Goal: Task Accomplishment & Management: Manage account settings

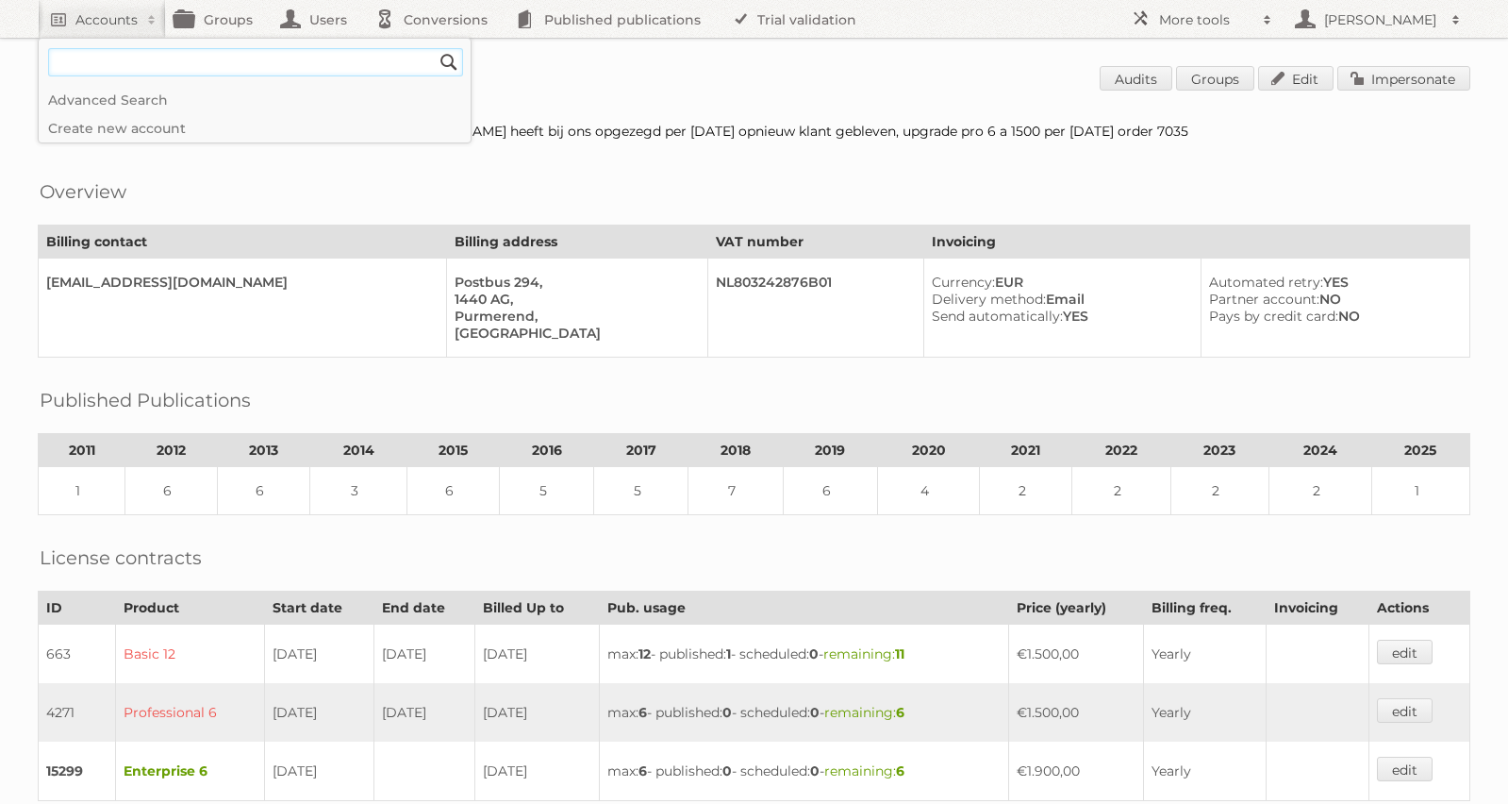
scroll to position [496, 0]
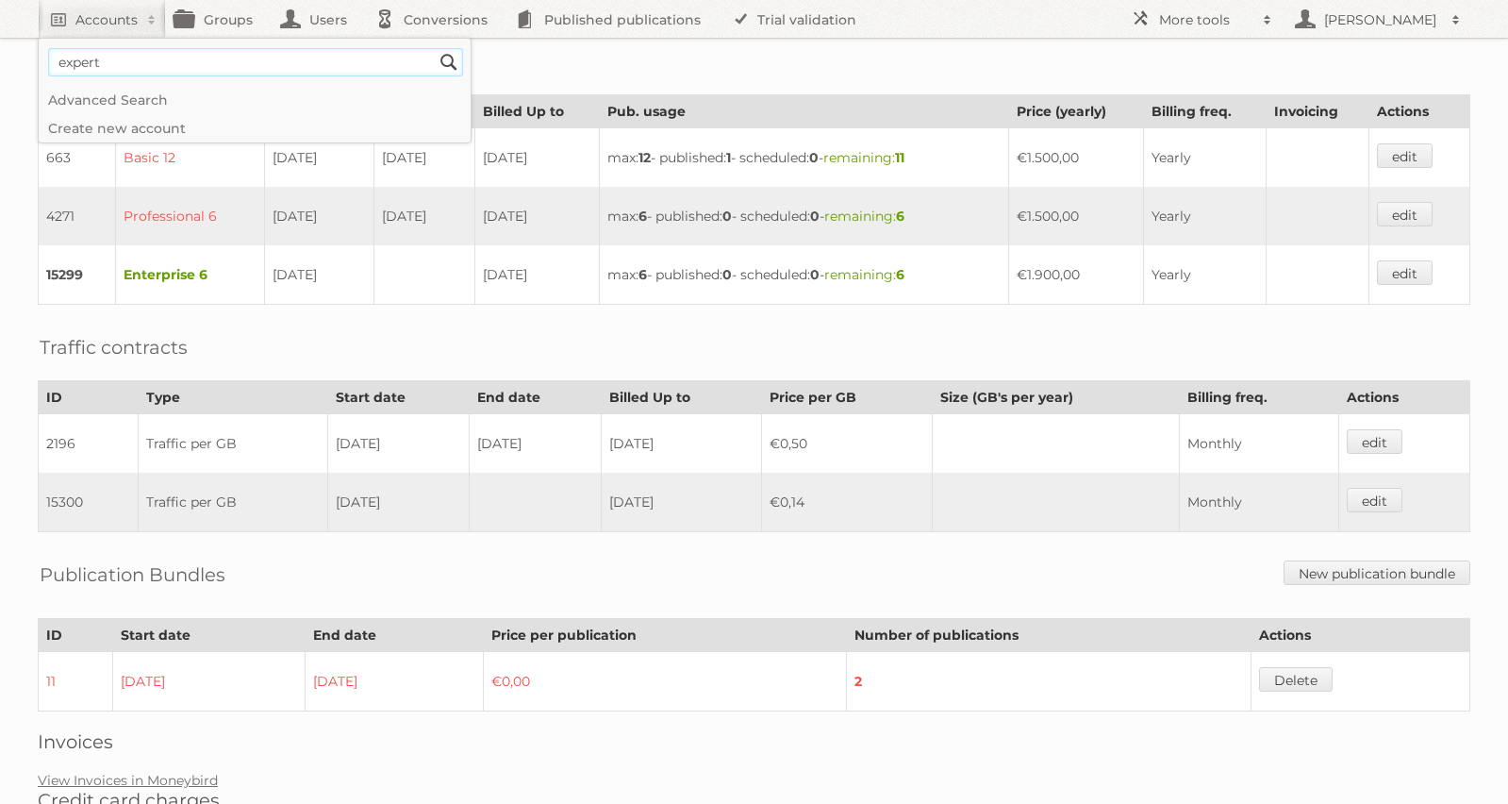
type input"] "expert"
click at [435, 48] on input "Search" at bounding box center [449, 62] width 28 height 28
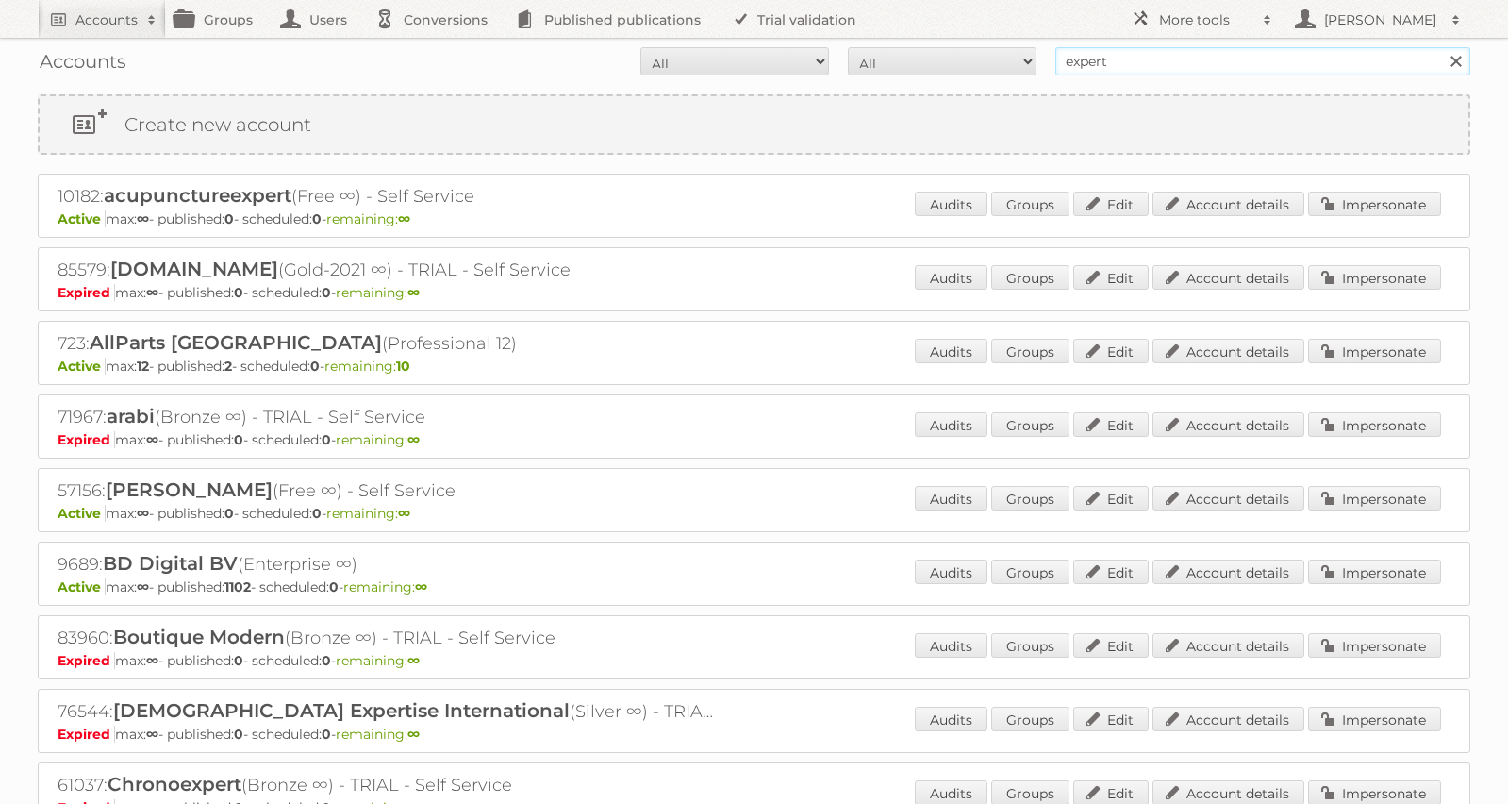
click at [1164, 67] on input "expert" at bounding box center [1262, 61] width 415 height 28
type input "nederlandse expert group"
click at [1441, 47] on input "Search" at bounding box center [1455, 61] width 28 height 28
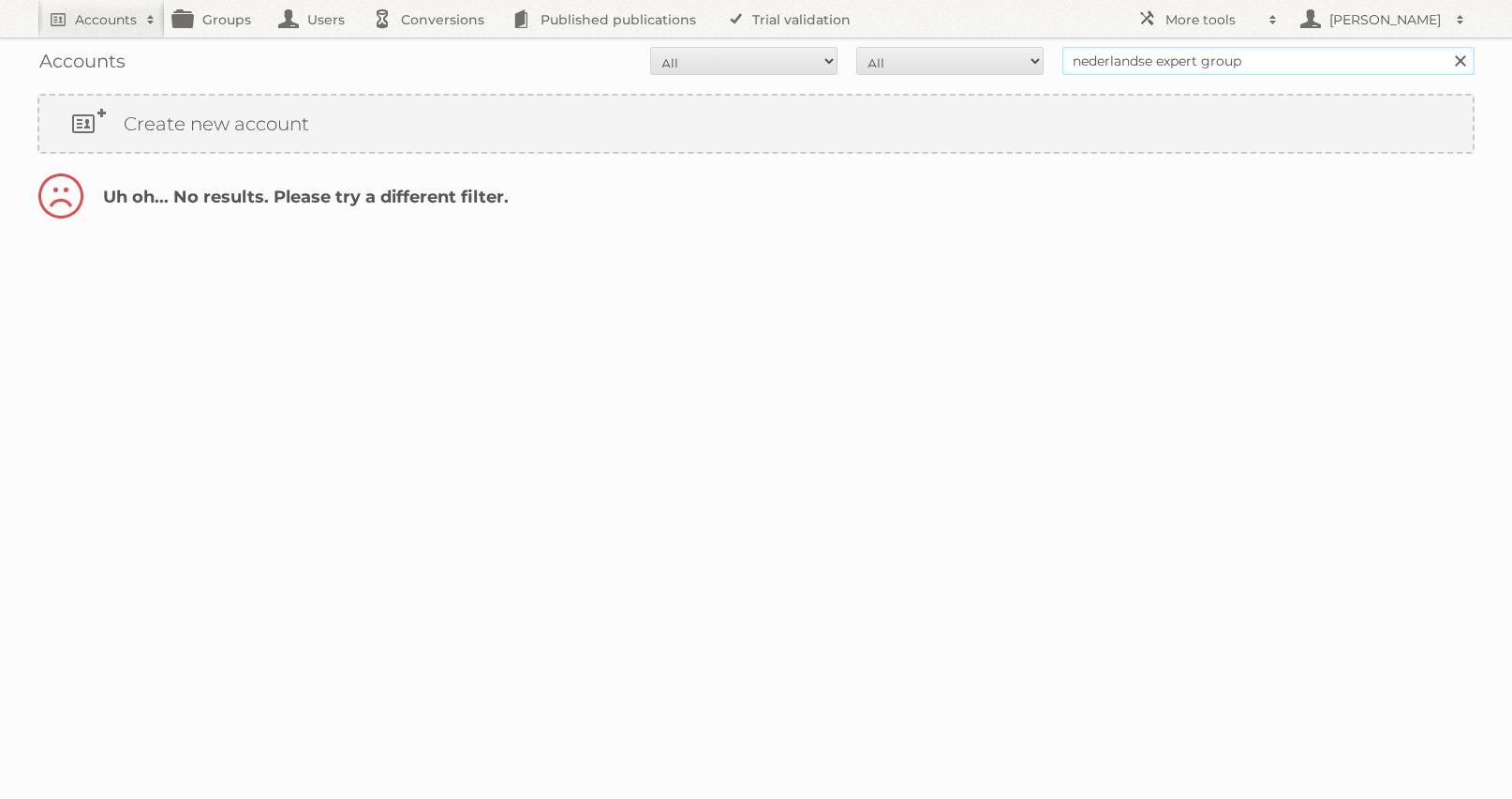
click at [1363, 70] on input "nederlandse expert group" at bounding box center [1269, 61] width 412 height 28
type input "[DEMOGRAPHIC_DATA] expert [PERSON_NAME]"
click at [1445, 47] on input "Search" at bounding box center [1459, 61] width 28 height 28
click at [1327, 62] on input "nederlandse expert groeo" at bounding box center [1269, 61] width 412 height 28
type input "nederlandse expert groep"
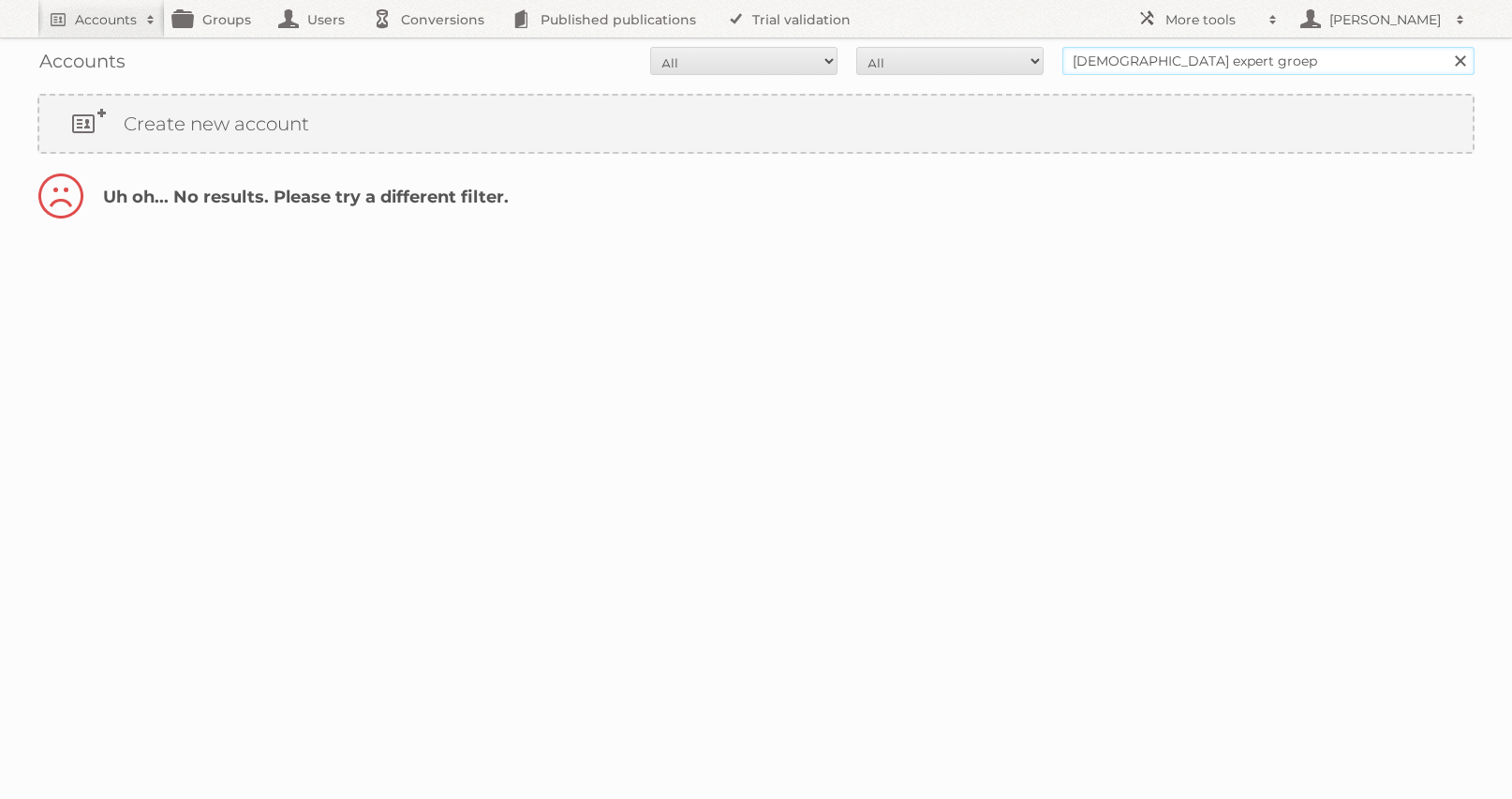
click at [1445, 47] on input "Search" at bounding box center [1459, 61] width 28 height 28
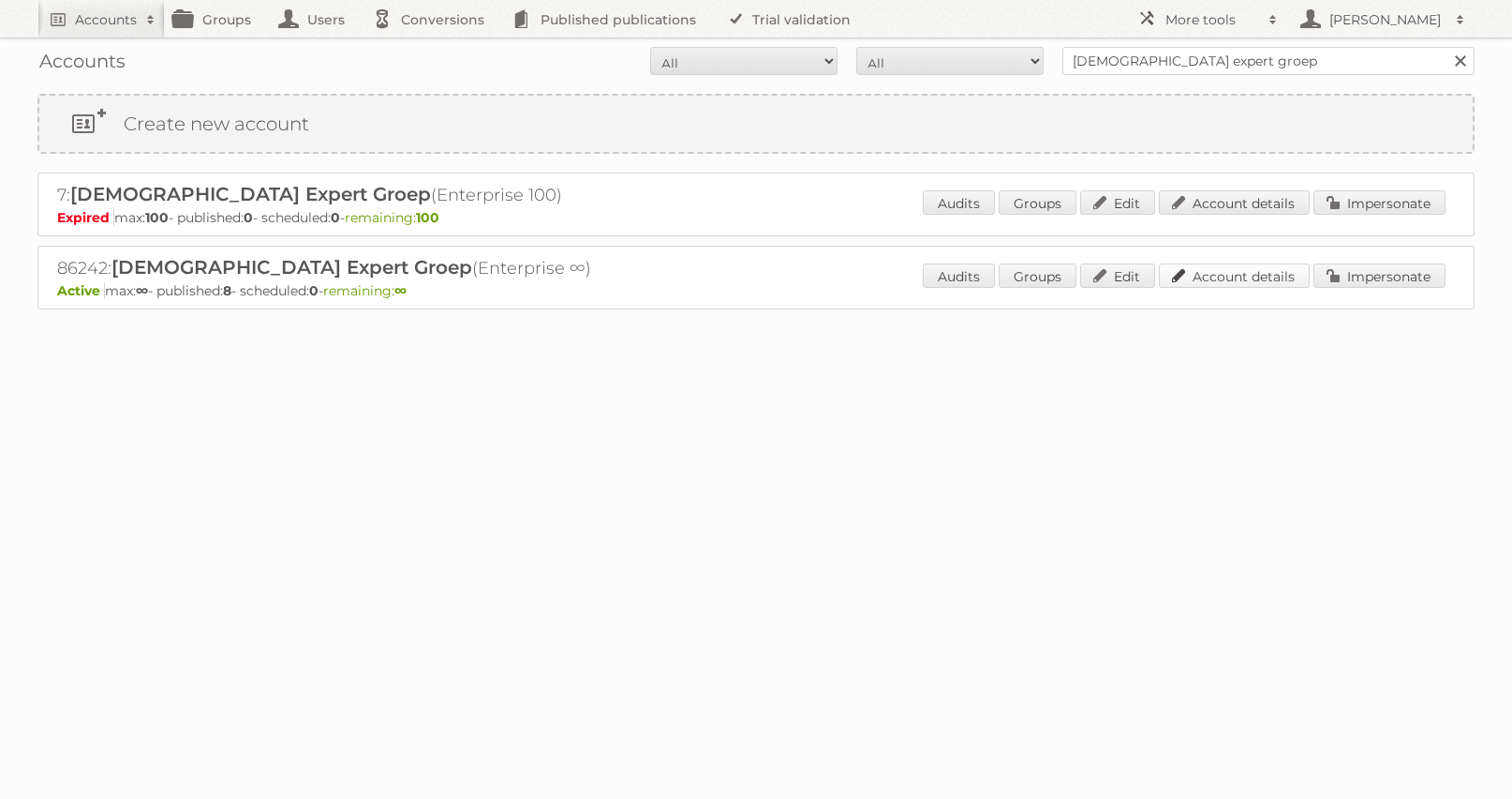
click at [1237, 280] on link "Account details" at bounding box center [1235, 275] width 151 height 25
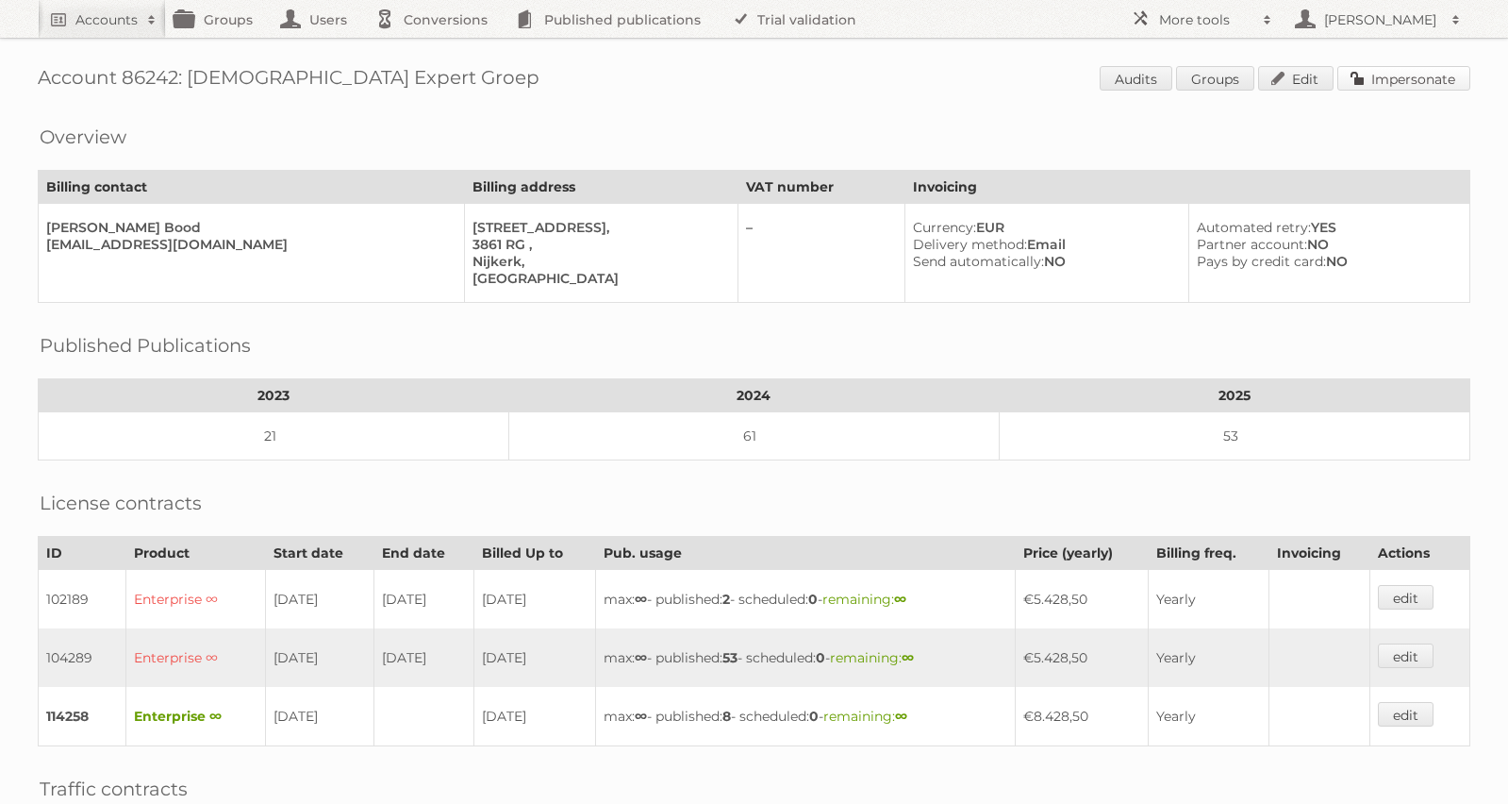
click at [1388, 71] on link "Impersonate" at bounding box center [1404, 78] width 133 height 25
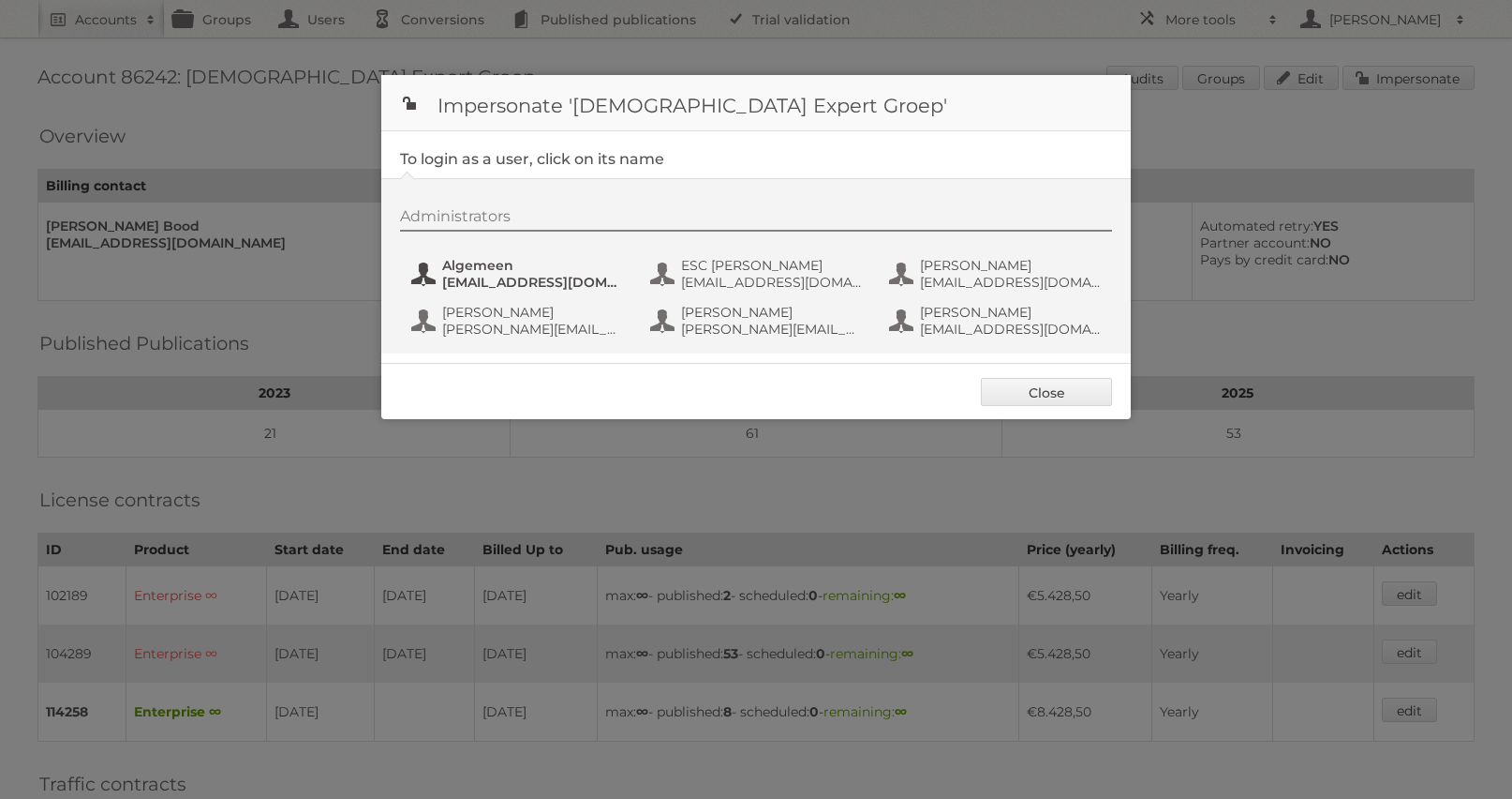
click at [453, 276] on span "marketing@expert.nl" at bounding box center [532, 281] width 182 height 17
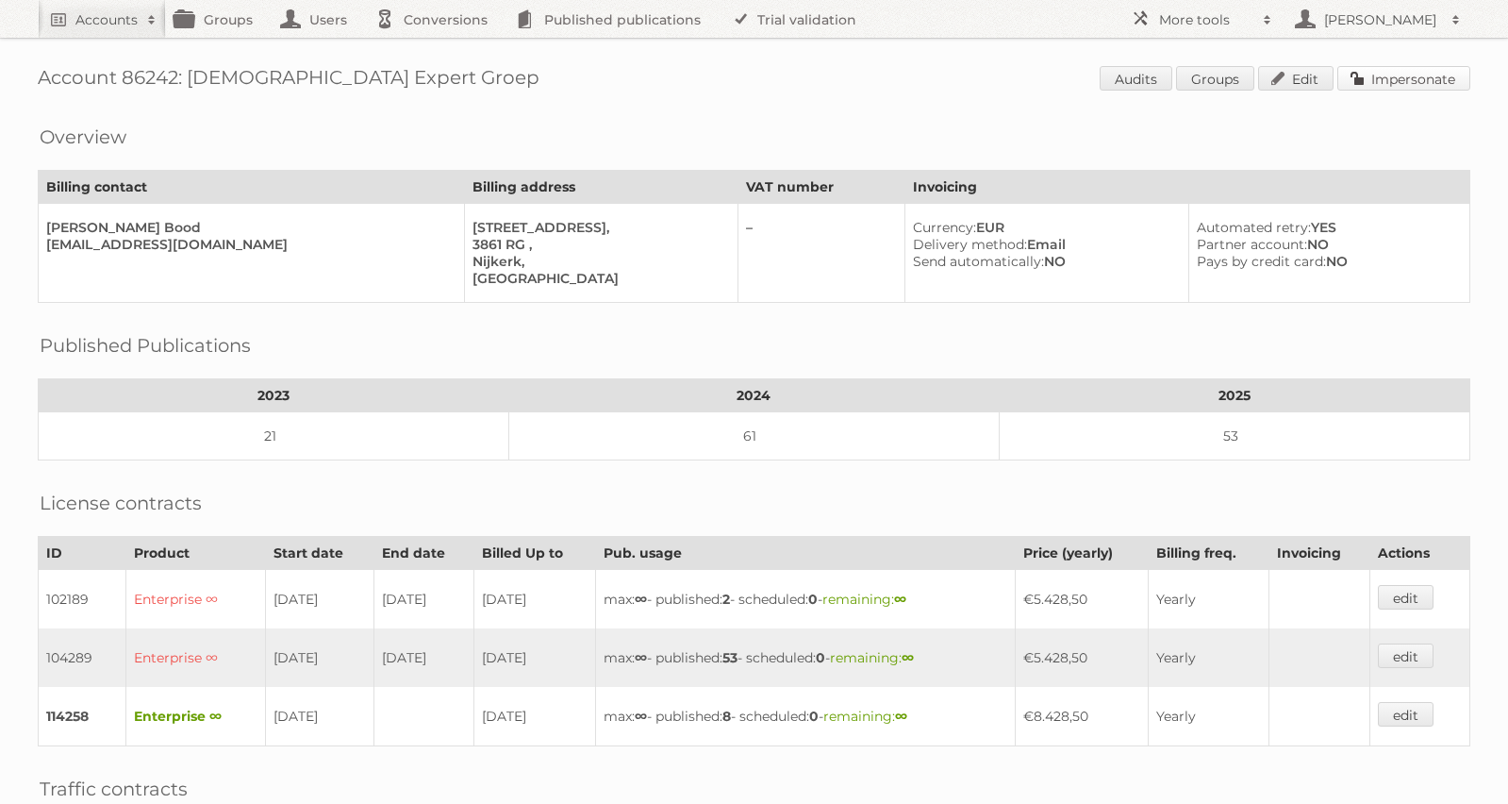
click at [1420, 83] on link "Impersonate" at bounding box center [1404, 78] width 133 height 25
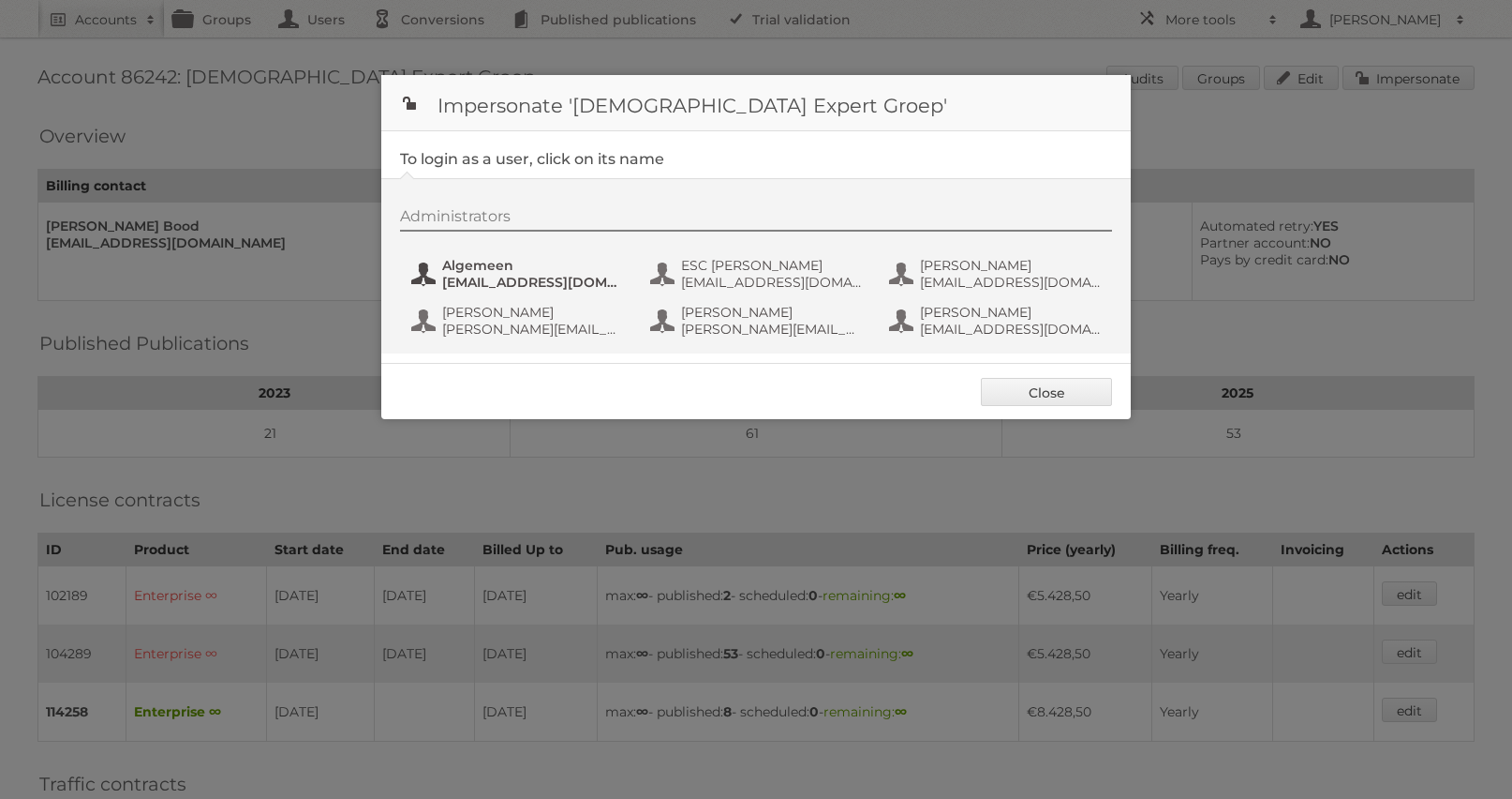
click at [523, 263] on span "Algemeen" at bounding box center [532, 264] width 182 height 17
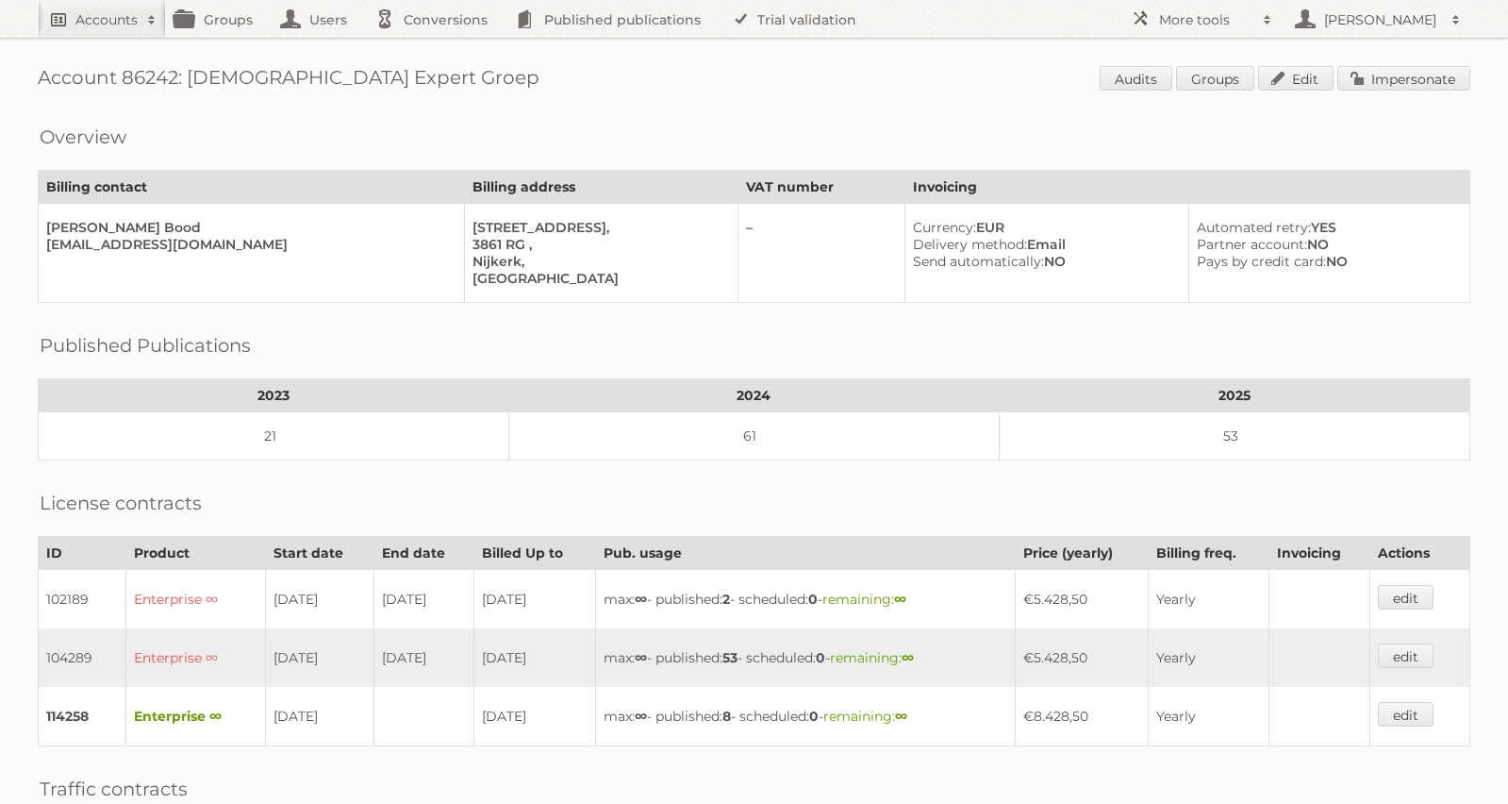
click at [85, 22] on h2 "Accounts" at bounding box center [106, 19] width 62 height 19
type input"] "dmg meubelen"
click at [435, 48] on input "Search" at bounding box center [449, 62] width 28 height 28
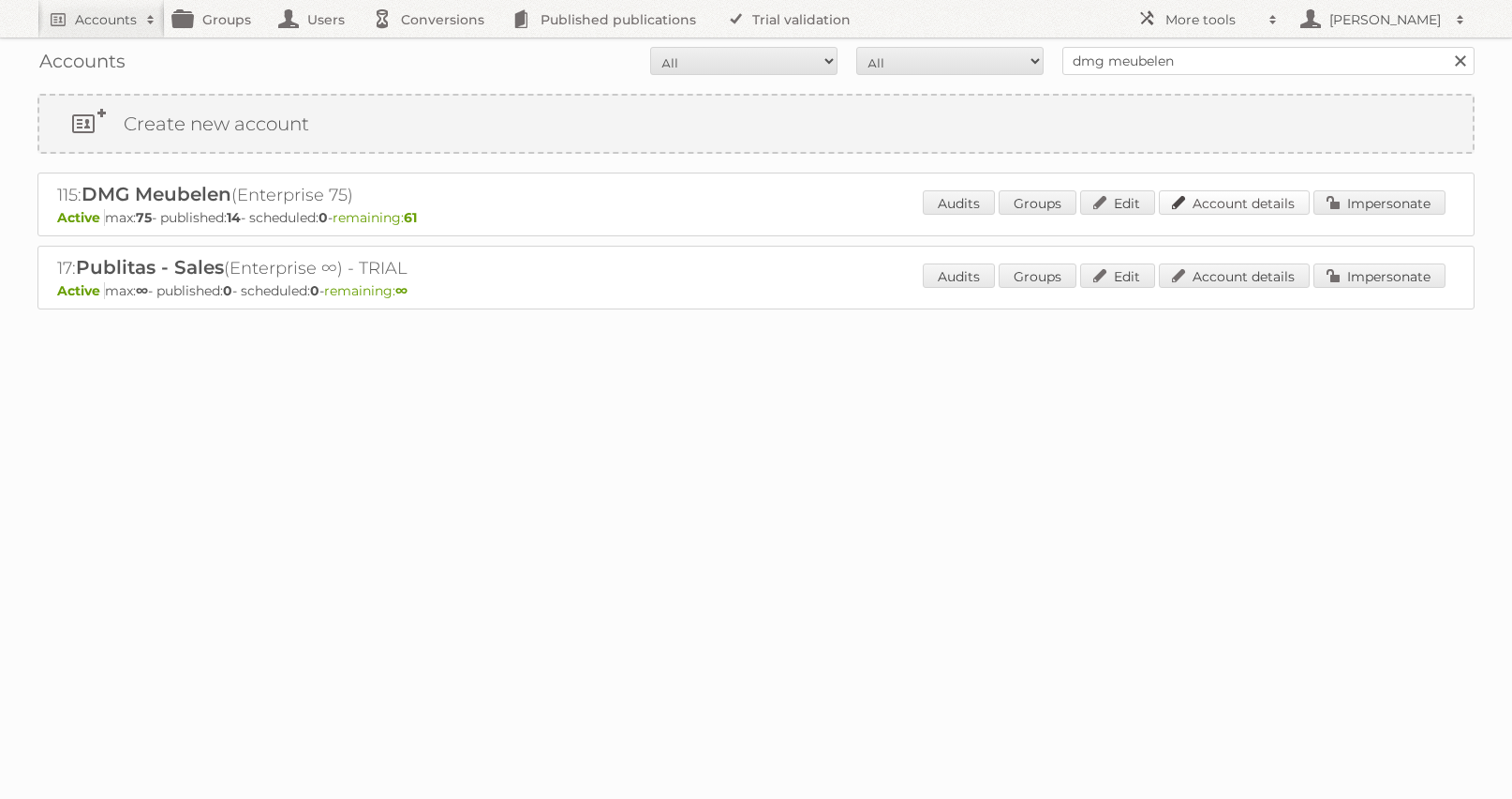
click at [1217, 205] on link "Account details" at bounding box center [1235, 202] width 151 height 25
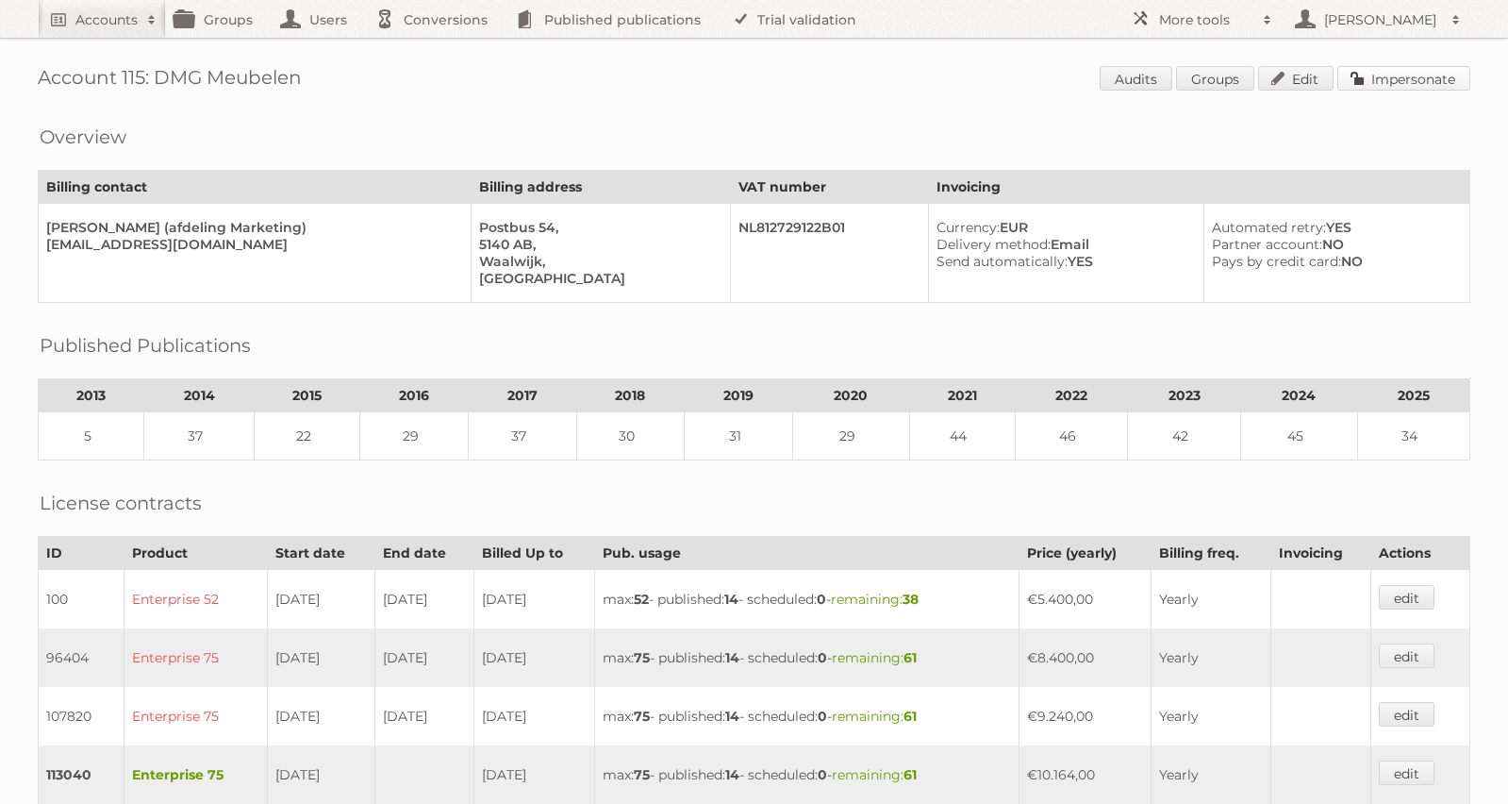
click at [1422, 86] on link "Impersonate" at bounding box center [1404, 78] width 133 height 25
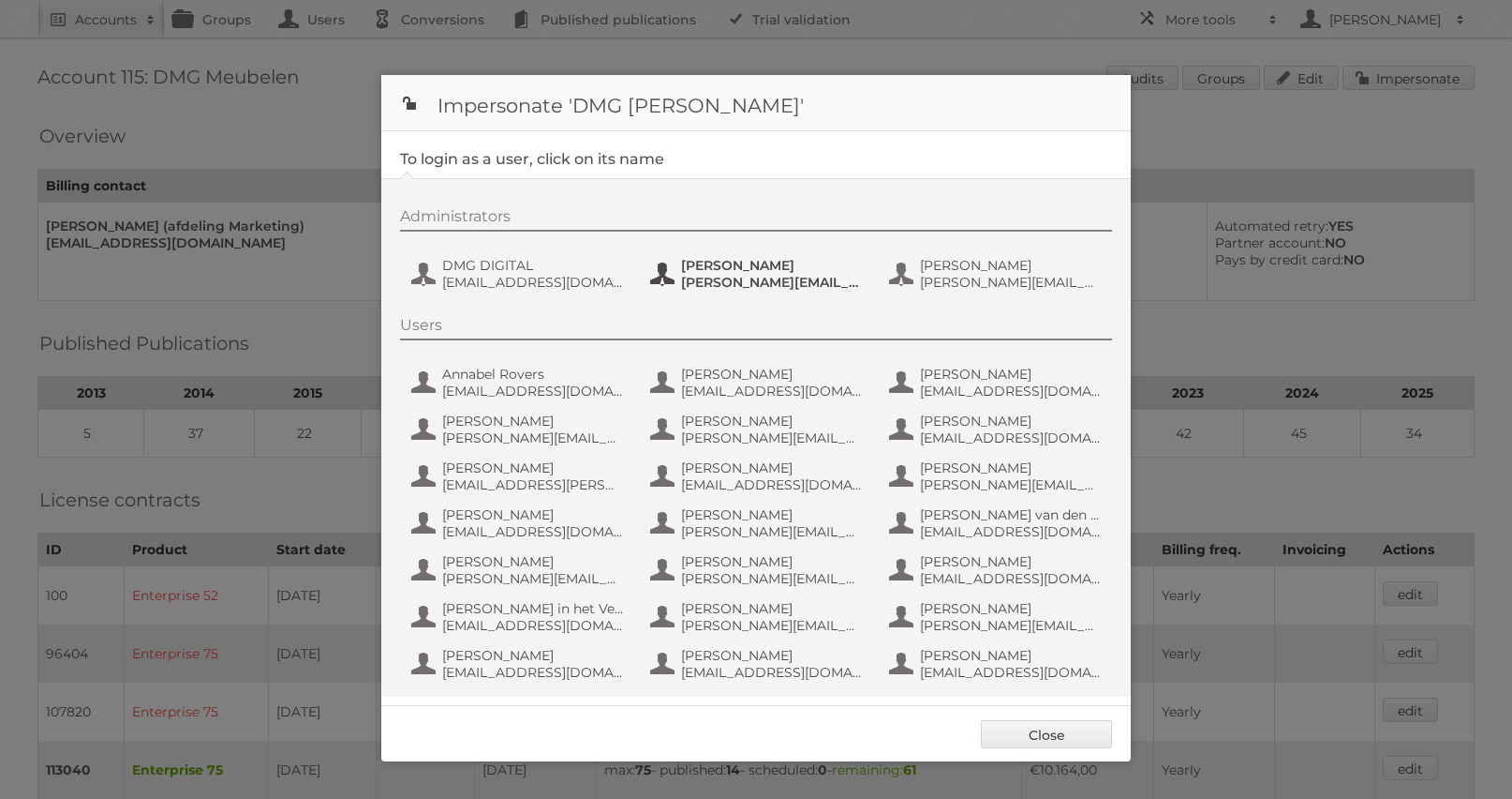
click at [739, 277] on span "m.klerks@dmg.eu" at bounding box center [772, 281] width 182 height 17
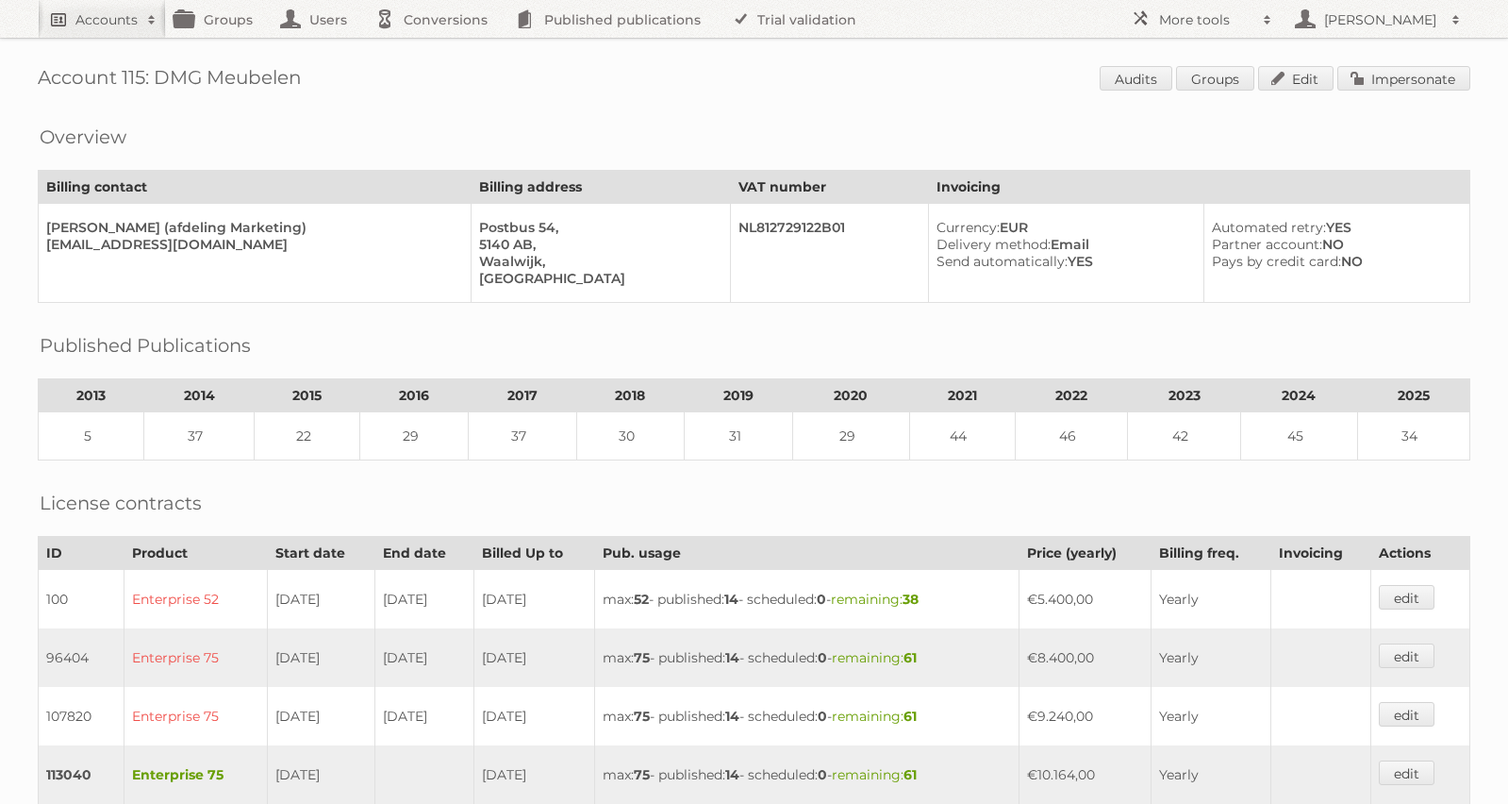
click at [109, 23] on h2 "Accounts" at bounding box center [106, 19] width 62 height 19
type input"] "delhaize"
click at [435, 48] on input "Search" at bounding box center [449, 62] width 28 height 28
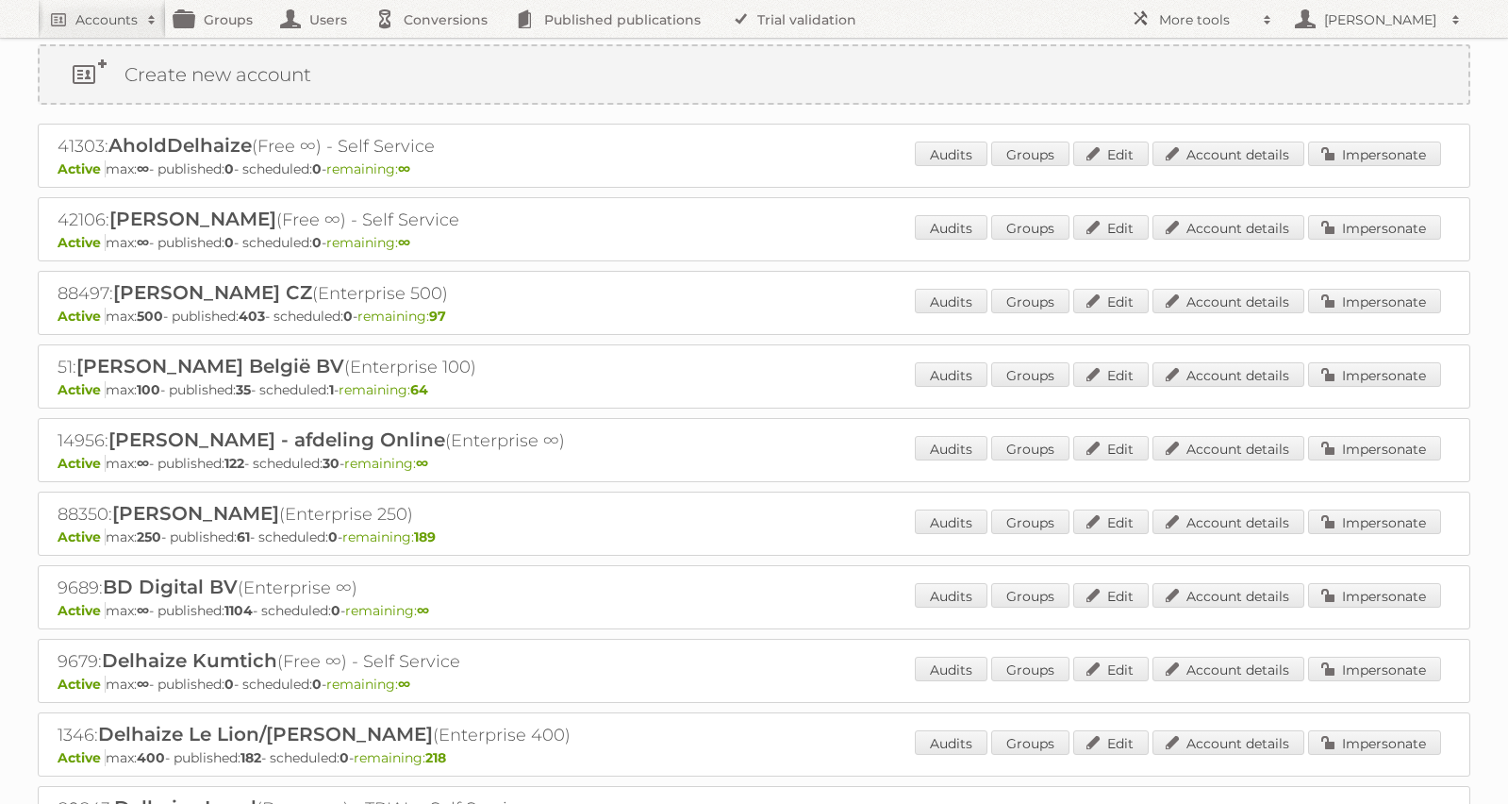
scroll to position [89, 0]
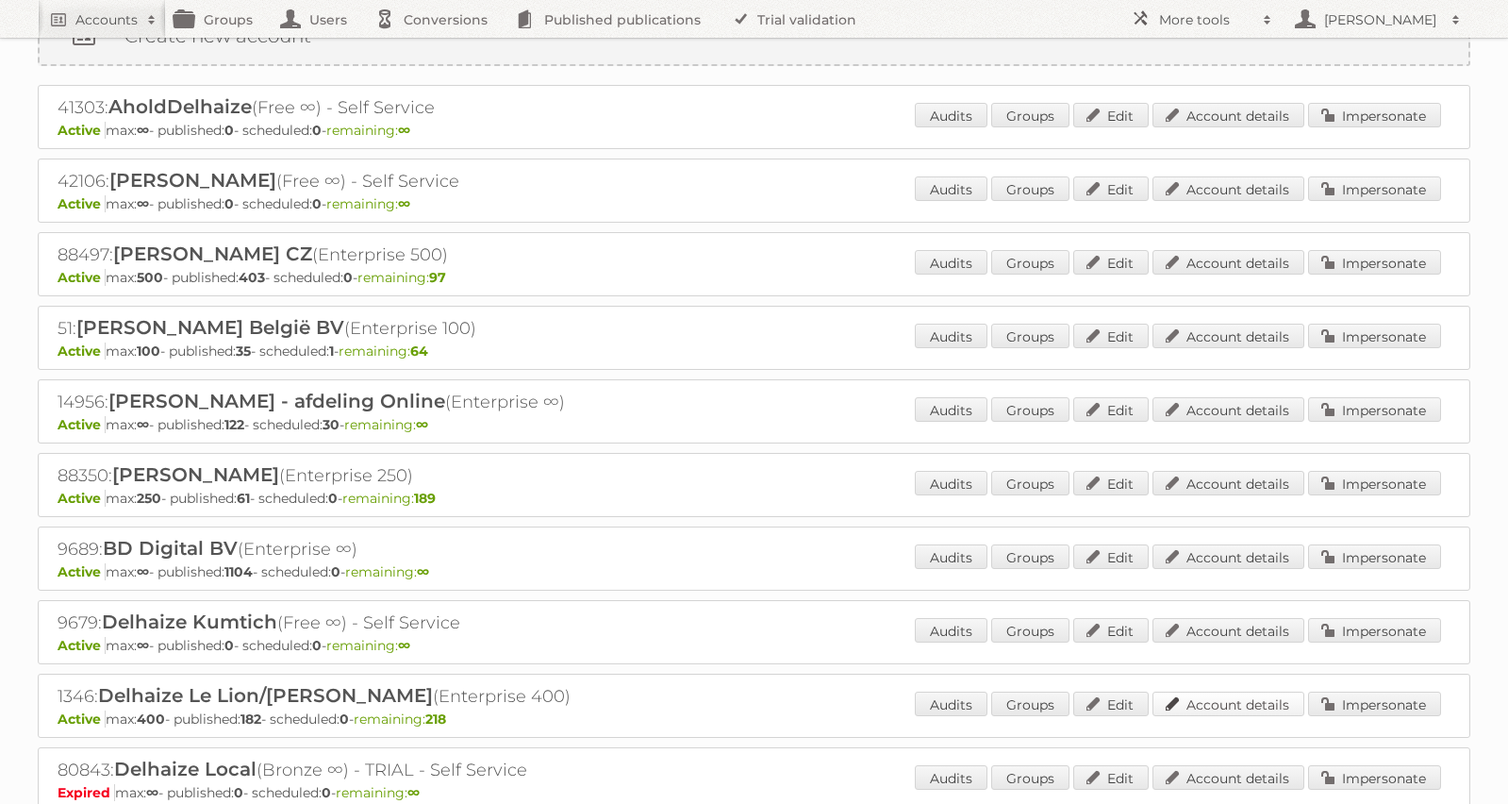
click at [1216, 693] on link "Account details" at bounding box center [1229, 703] width 152 height 25
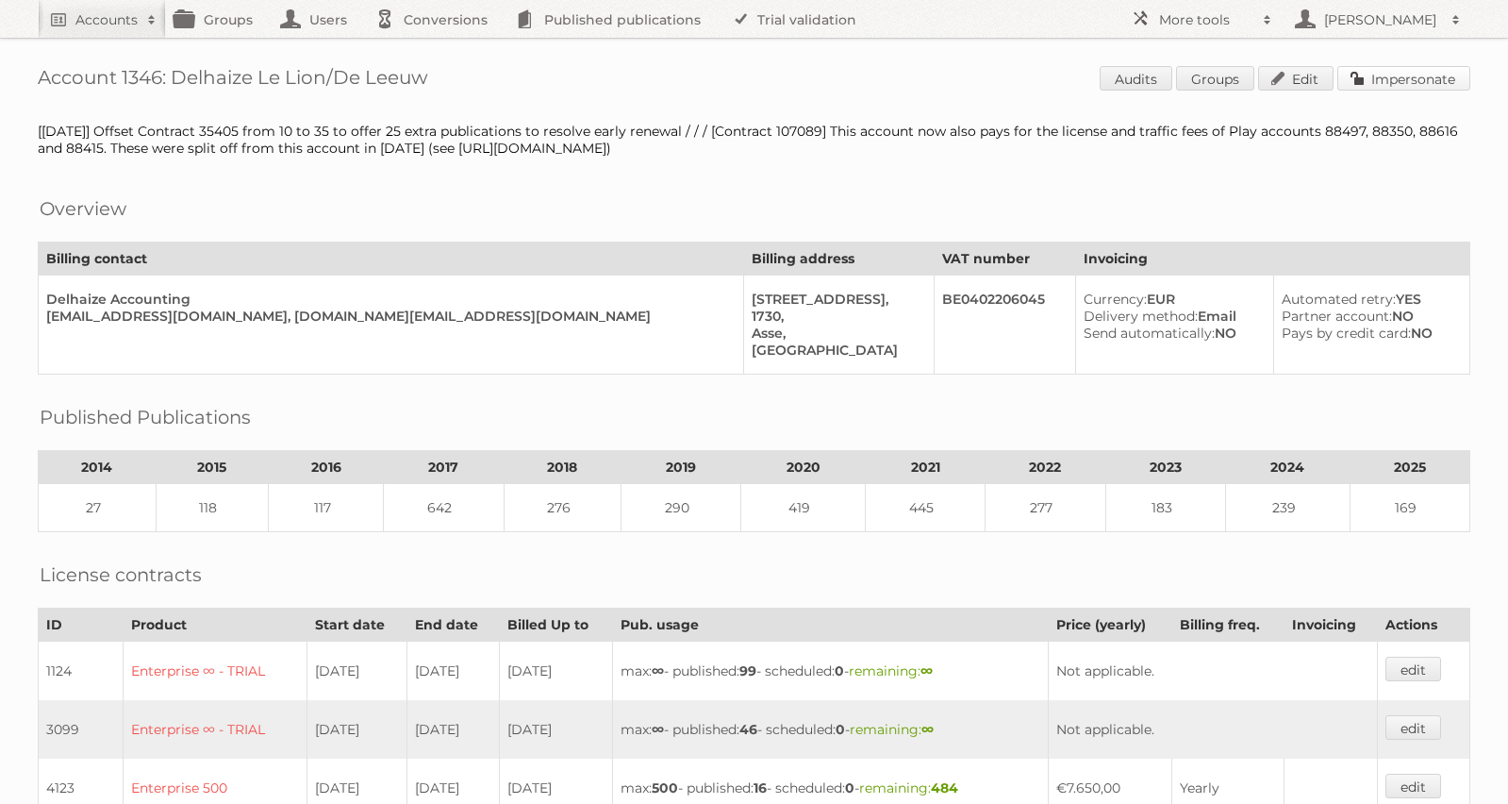
click at [1400, 85] on link "Impersonate" at bounding box center [1404, 78] width 133 height 25
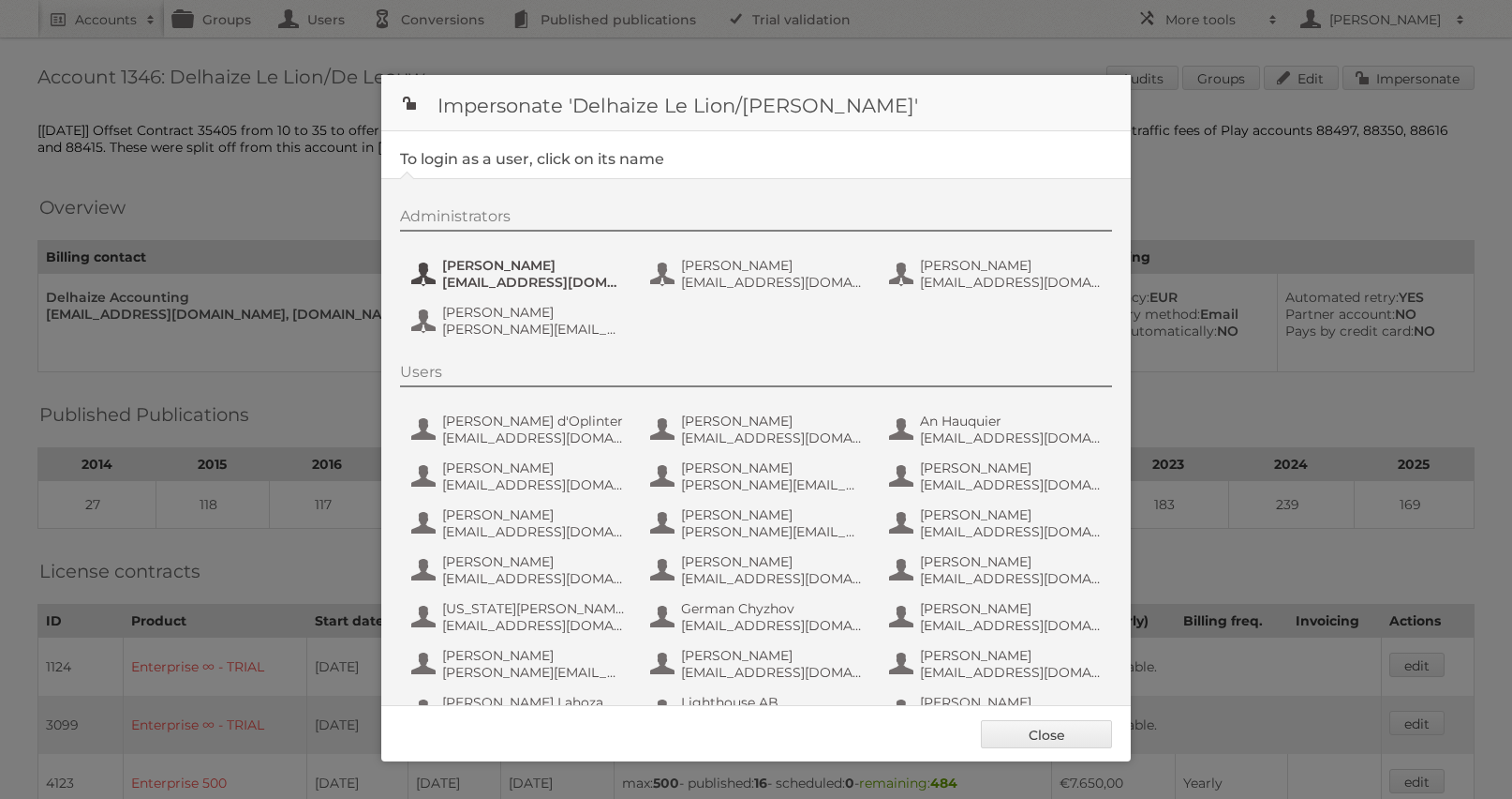
click at [499, 258] on span "Carlos Vicente Ruiz" at bounding box center [532, 264] width 182 height 17
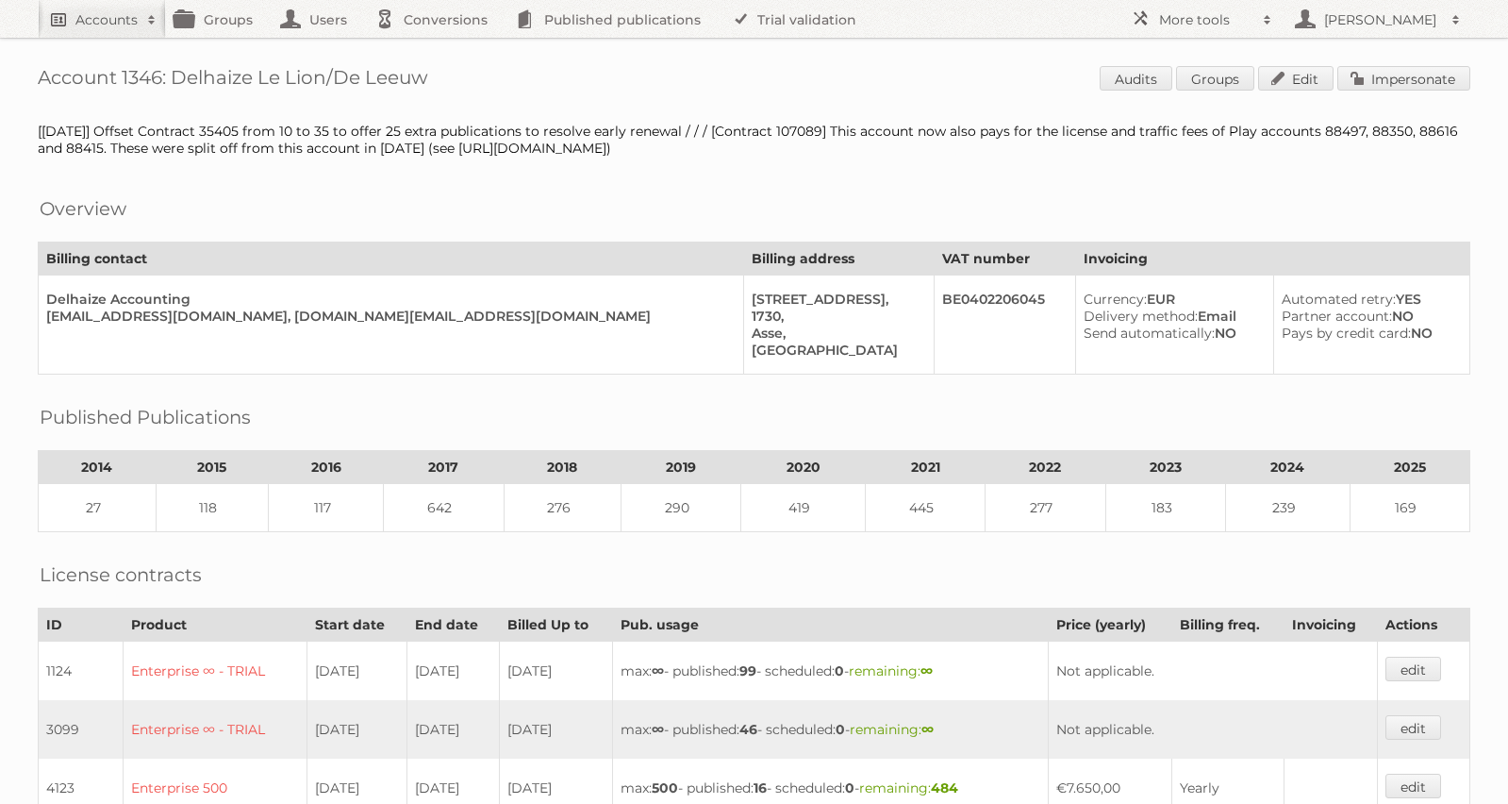
click at [119, 16] on h2 "Accounts" at bounding box center [106, 19] width 62 height 19
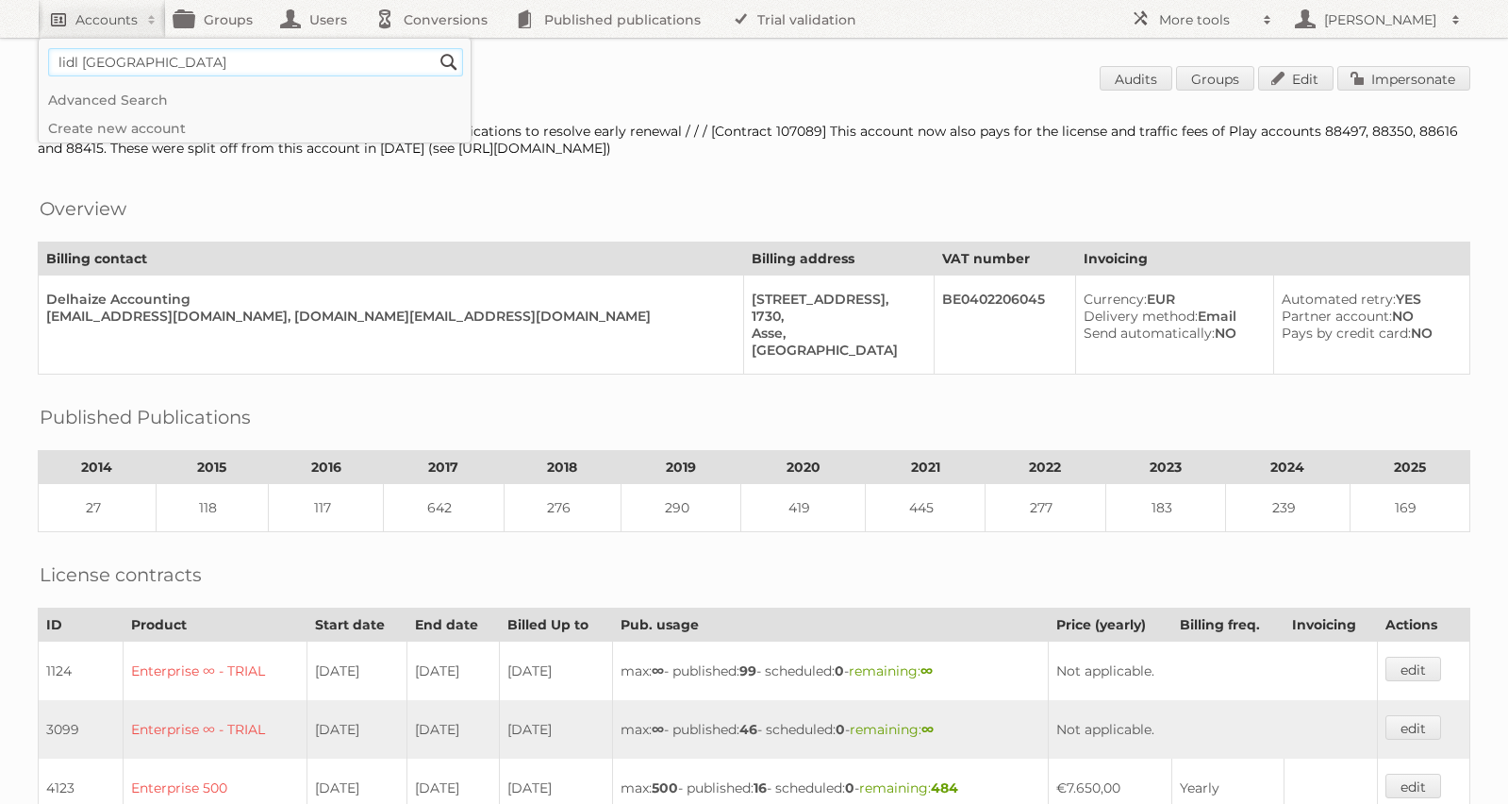
type input"] "lidl belgium"
click at [435, 48] on input "Search" at bounding box center [449, 62] width 28 height 28
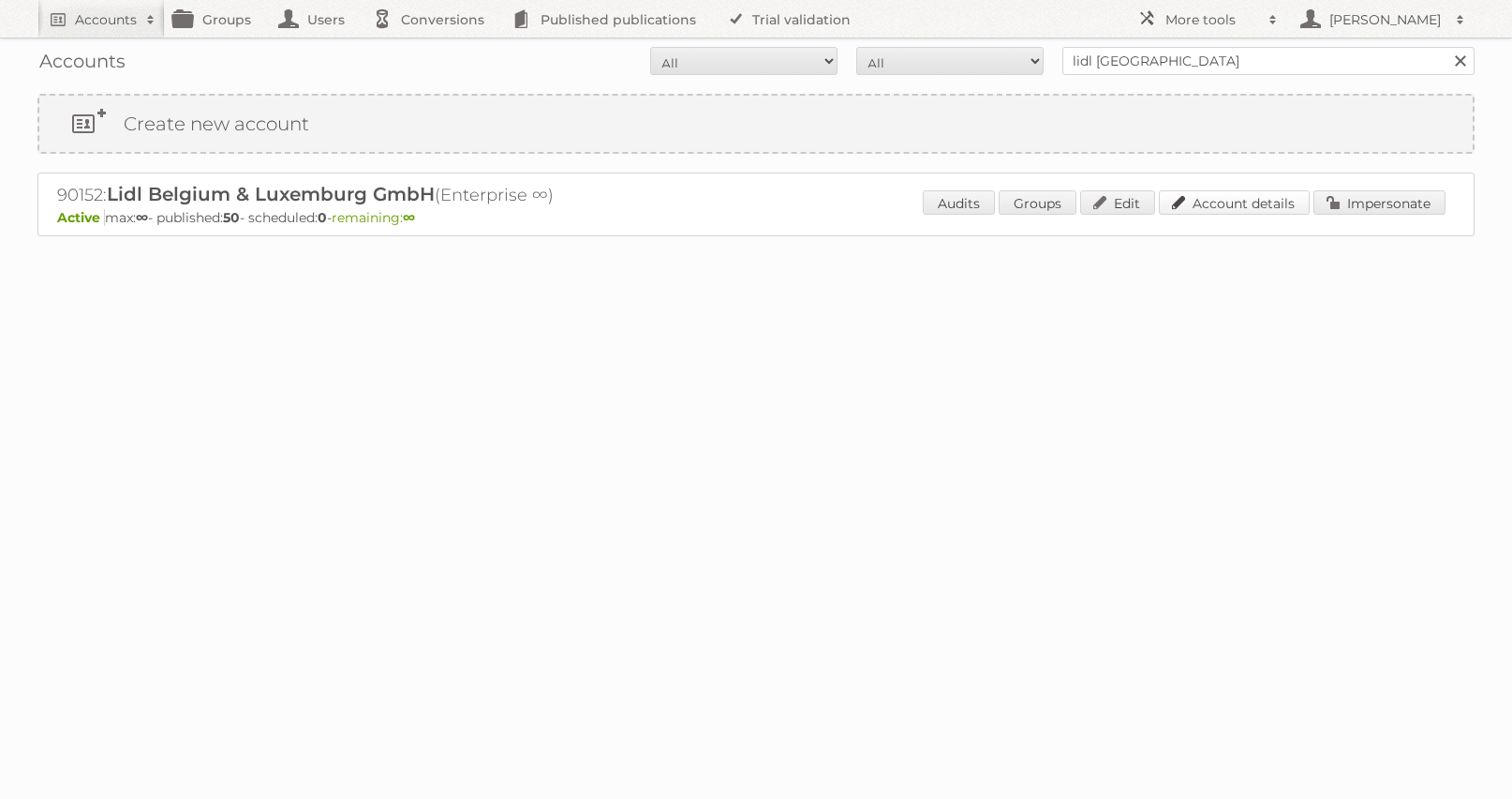
click at [1294, 199] on link "Account details" at bounding box center [1235, 202] width 151 height 25
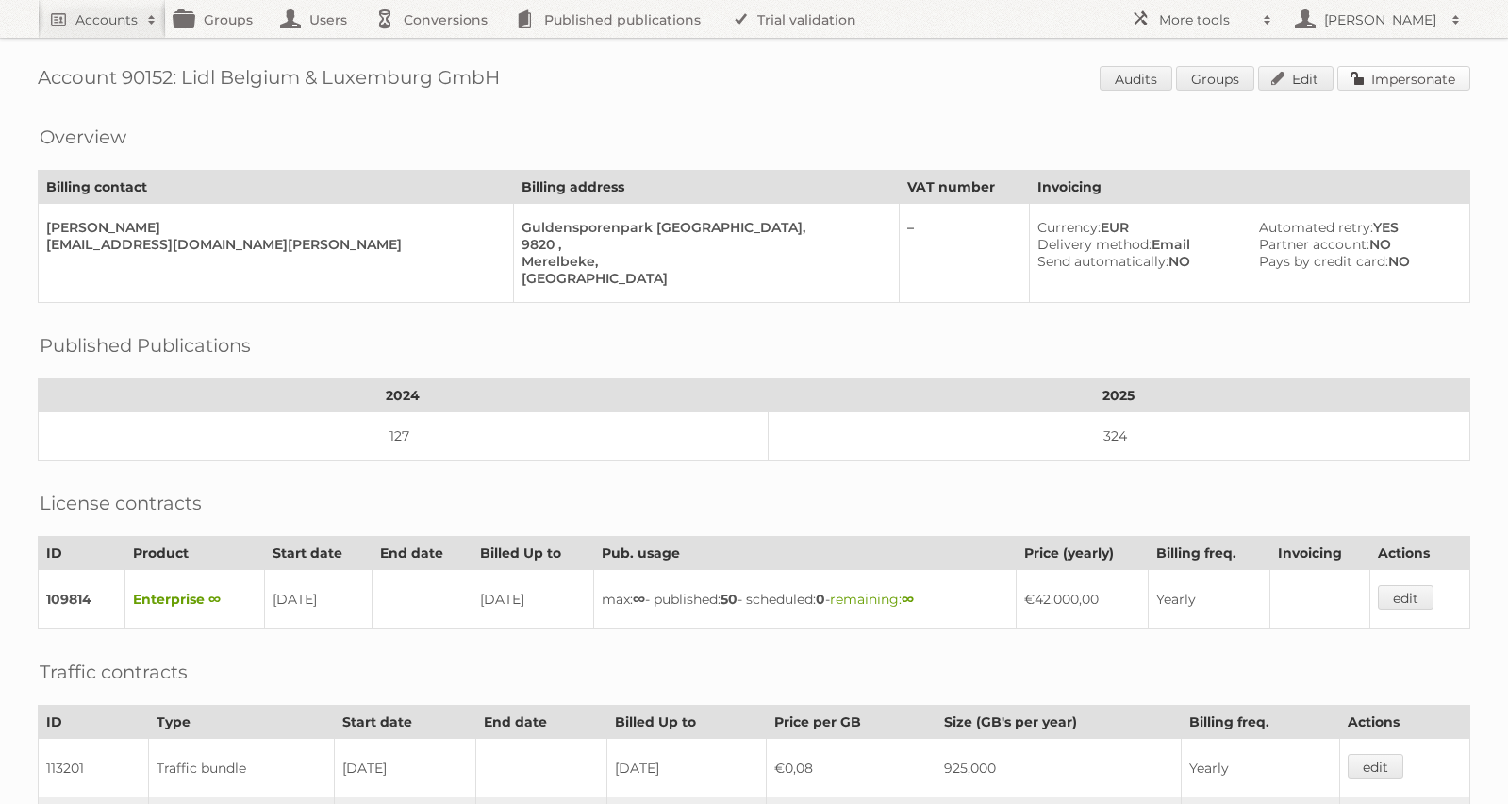
click at [1424, 89] on link "Impersonate" at bounding box center [1404, 78] width 133 height 25
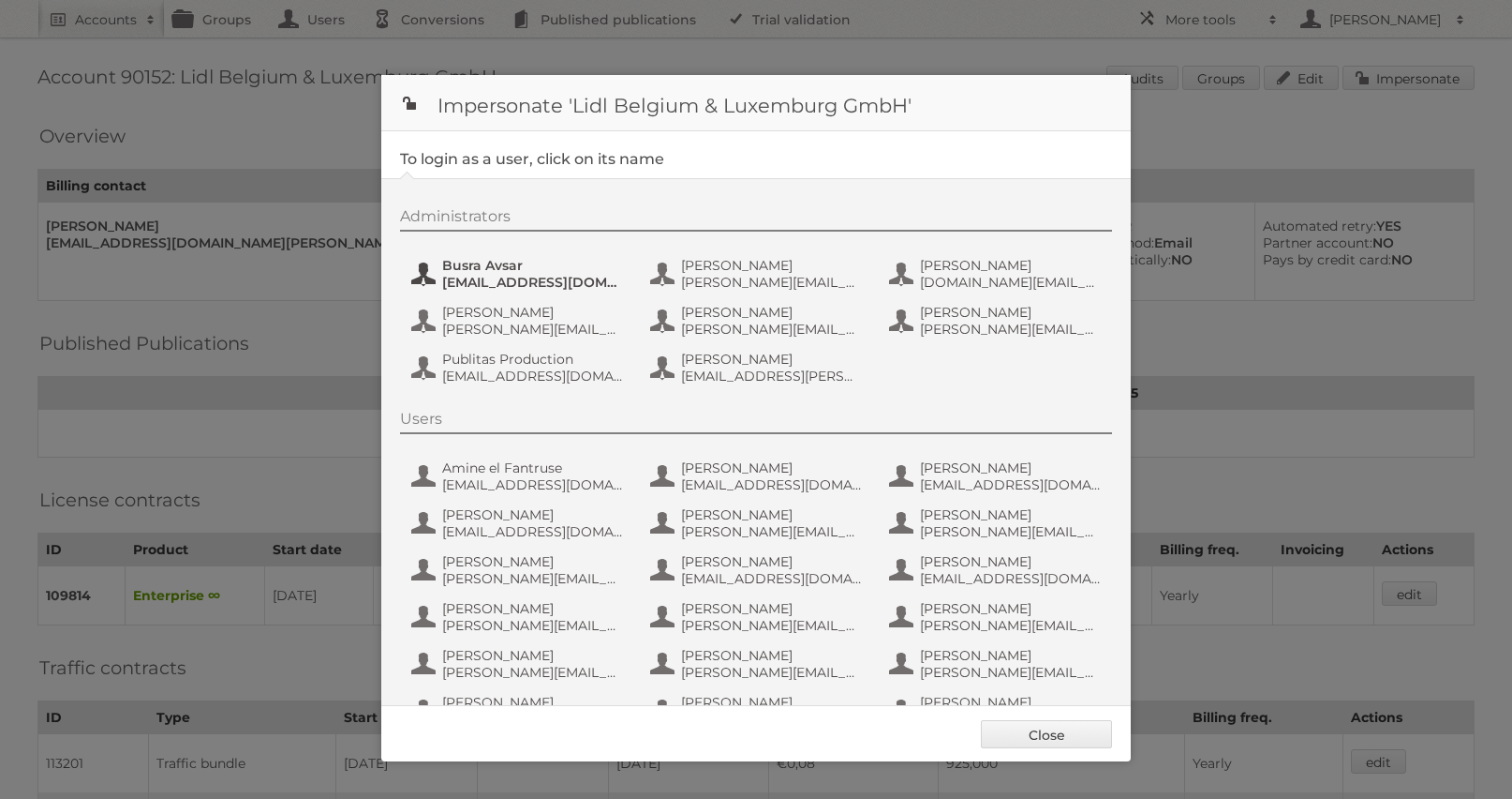
click at [517, 283] on span "[EMAIL_ADDRESS][DOMAIN_NAME]" at bounding box center [532, 281] width 182 height 17
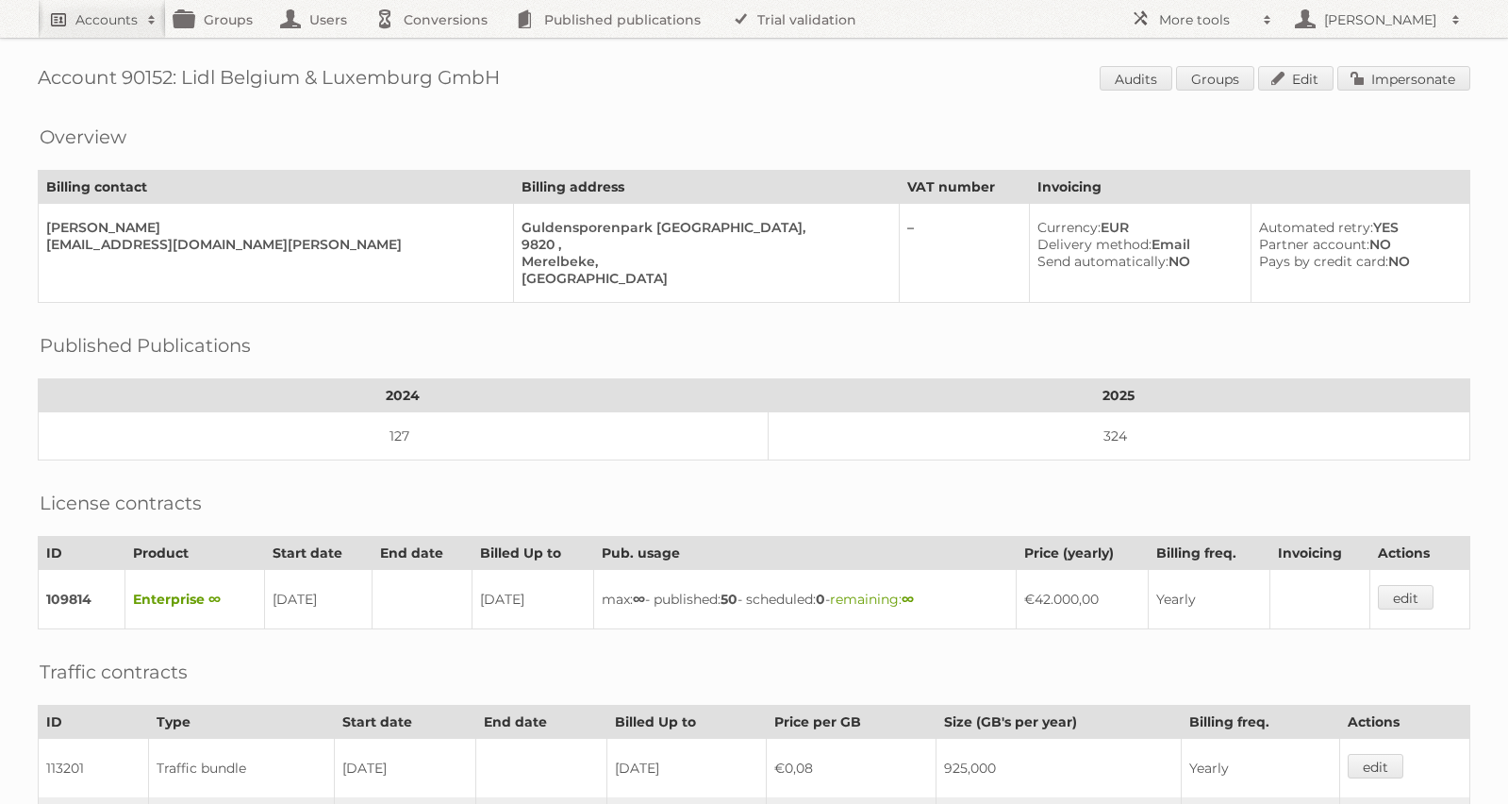
click at [97, 4] on link "Accounts" at bounding box center [102, 19] width 128 height 38
type input"] "expert"
click at [435, 48] on input "Search" at bounding box center [449, 62] width 28 height 28
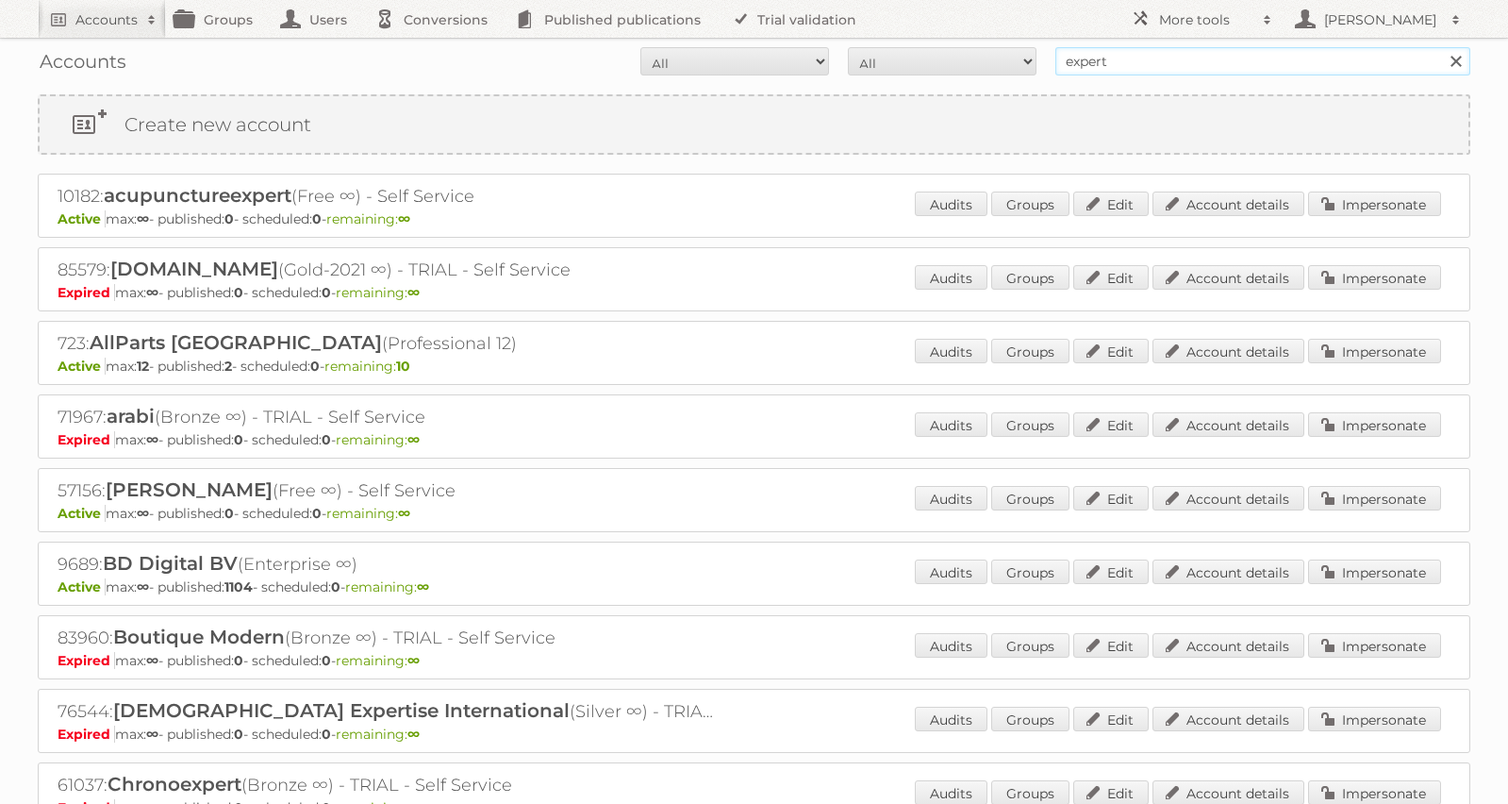
click at [1193, 49] on input "expert" at bounding box center [1262, 61] width 415 height 28
type input "nederlandse expert groep"
click at [1441, 47] on input "Search" at bounding box center [1455, 61] width 28 height 28
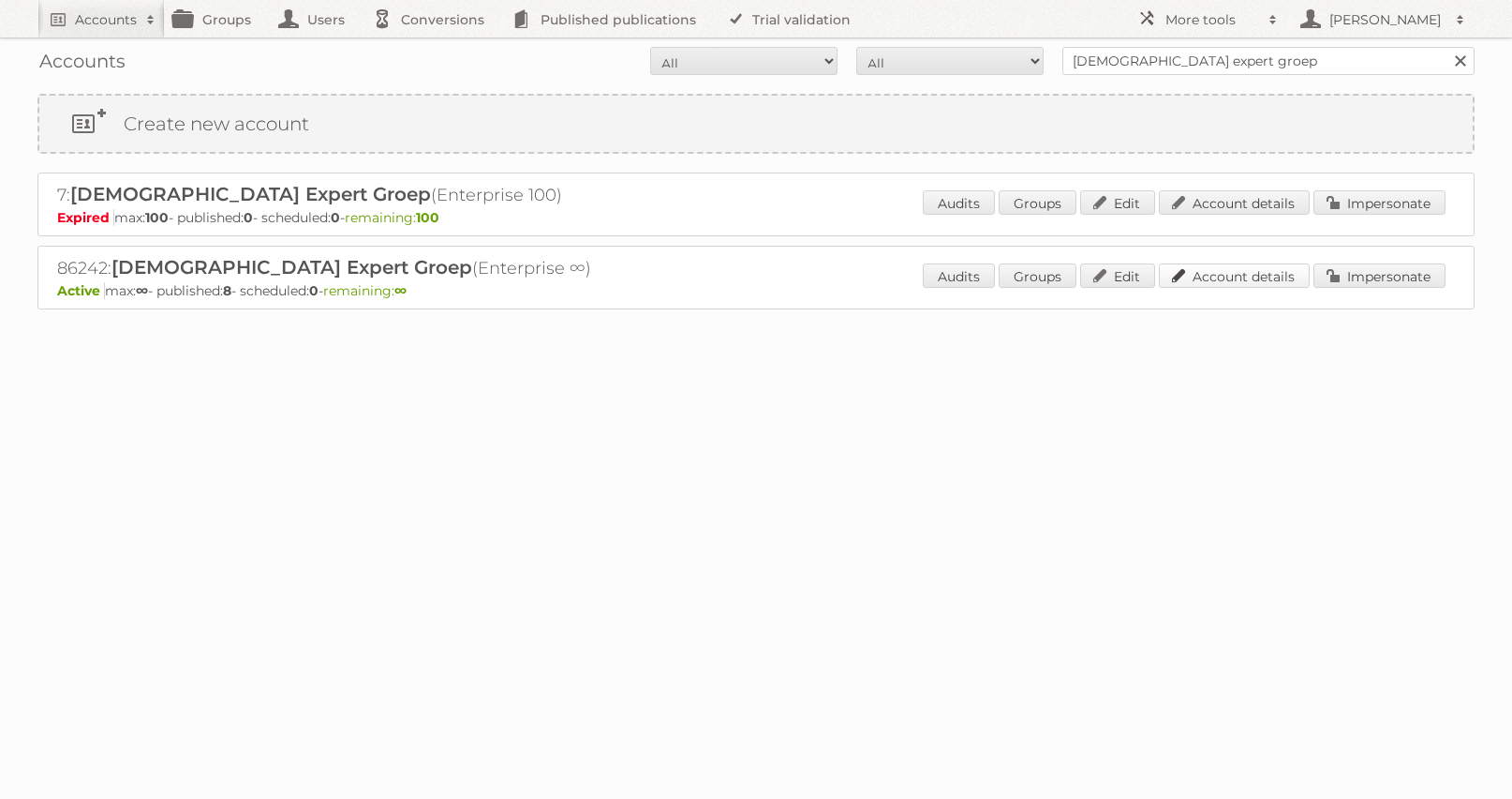
click at [1261, 277] on link "Account details" at bounding box center [1235, 275] width 151 height 25
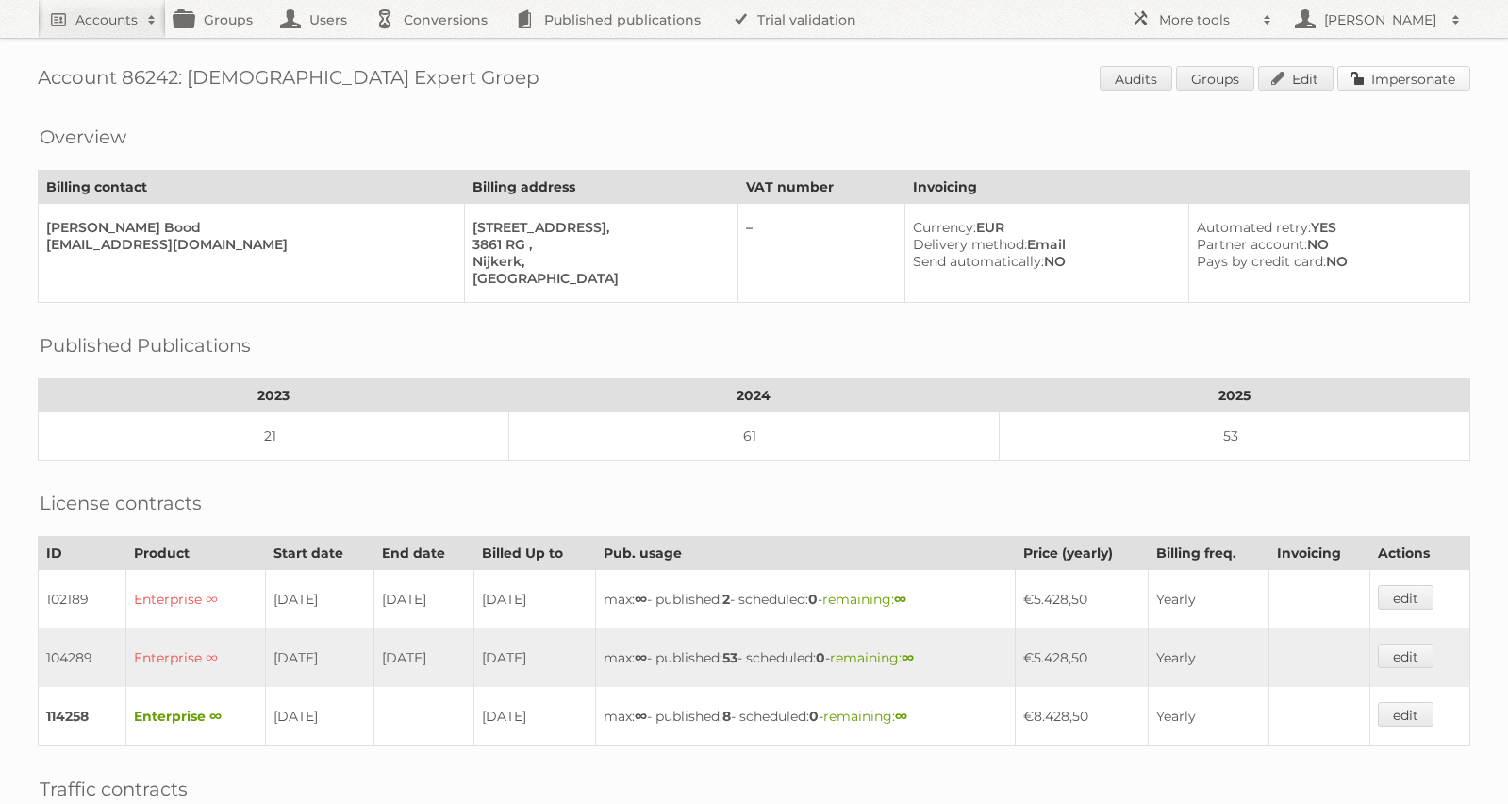
click at [1412, 79] on link "Impersonate" at bounding box center [1404, 78] width 133 height 25
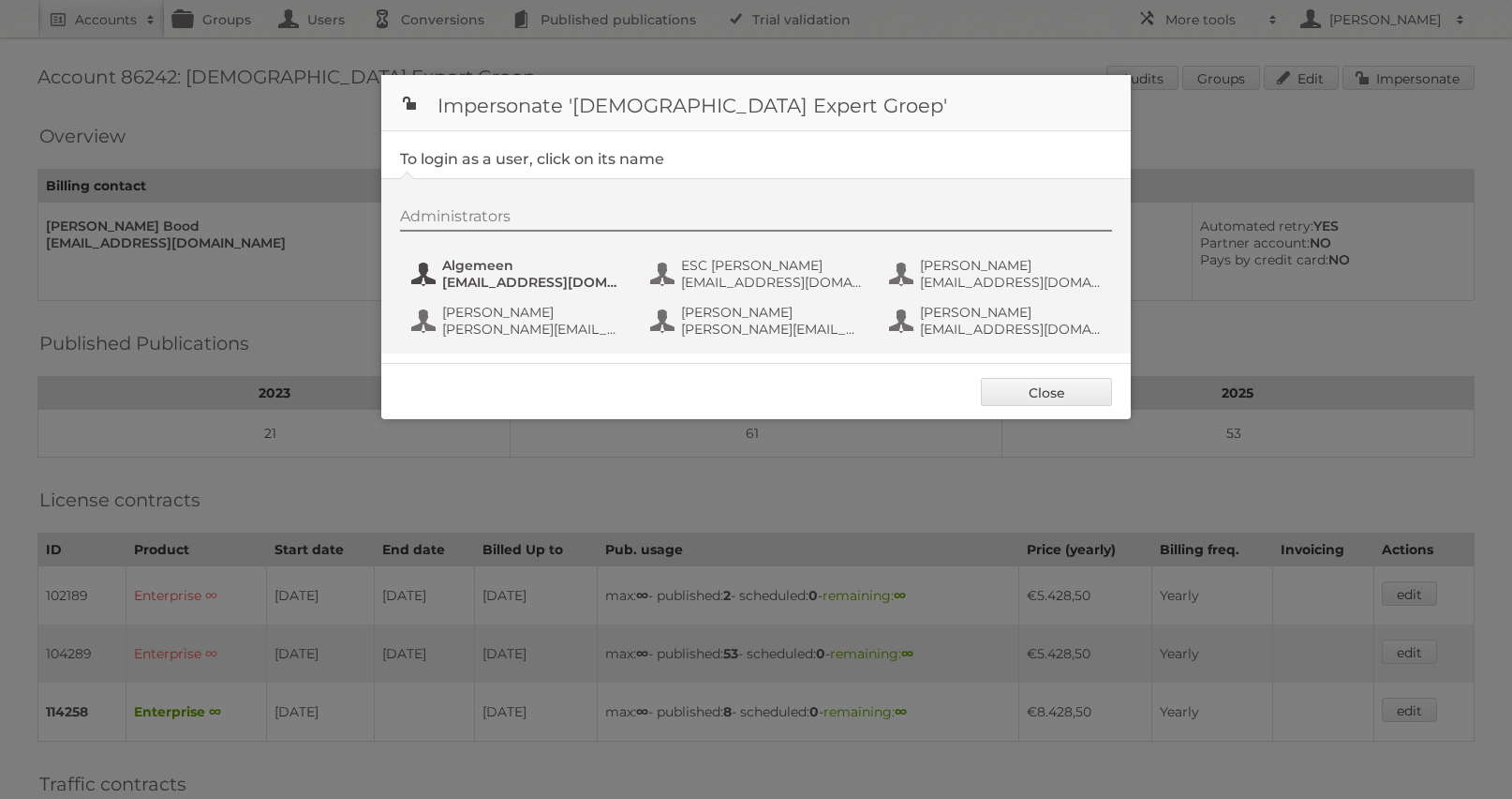
click at [520, 272] on span "Algemeen" at bounding box center [532, 264] width 182 height 17
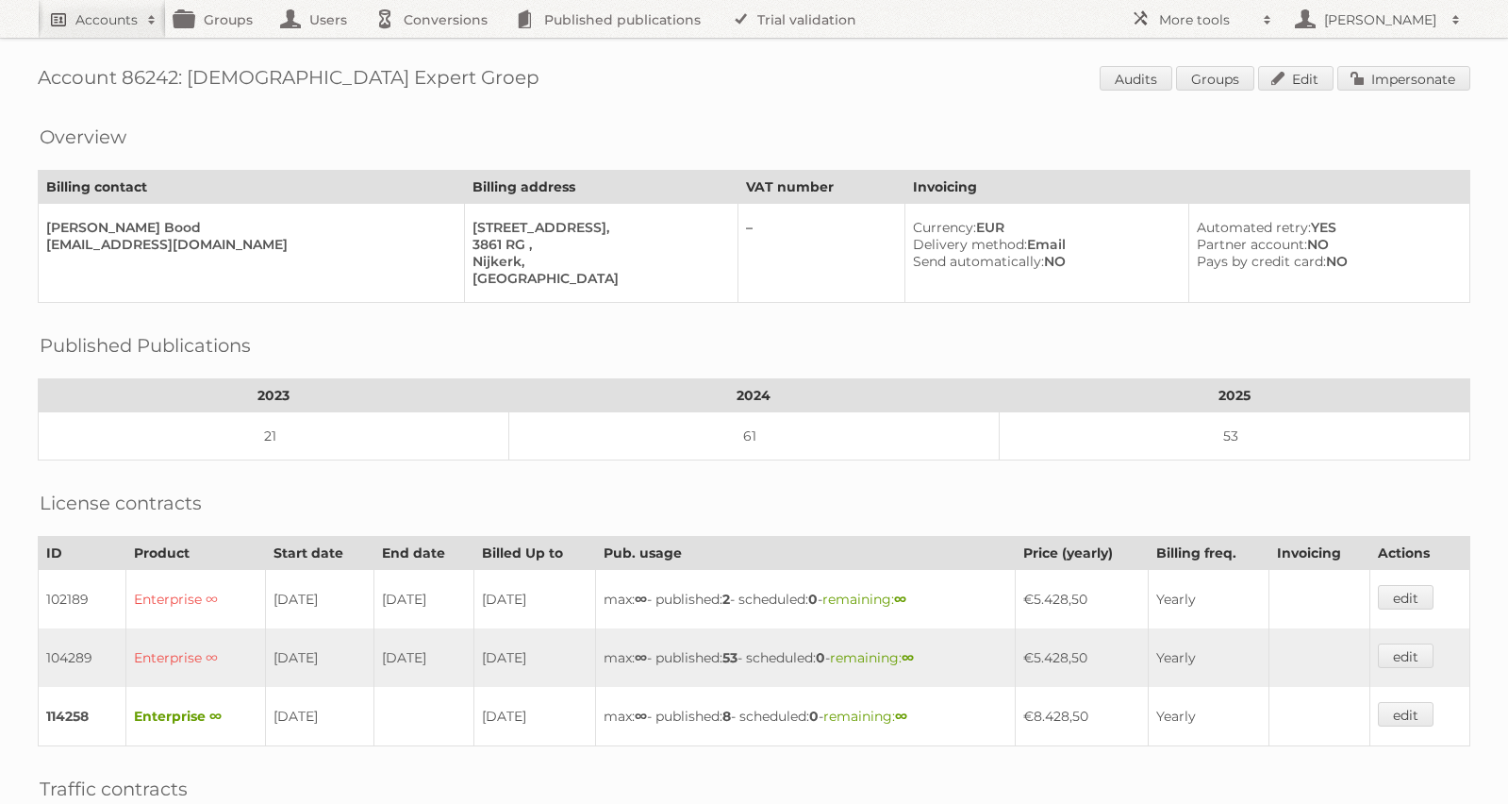
click at [96, 26] on h2 "Accounts" at bounding box center [106, 19] width 62 height 19
type input"] "action"
click at [435, 48] on input "Search" at bounding box center [449, 62] width 28 height 28
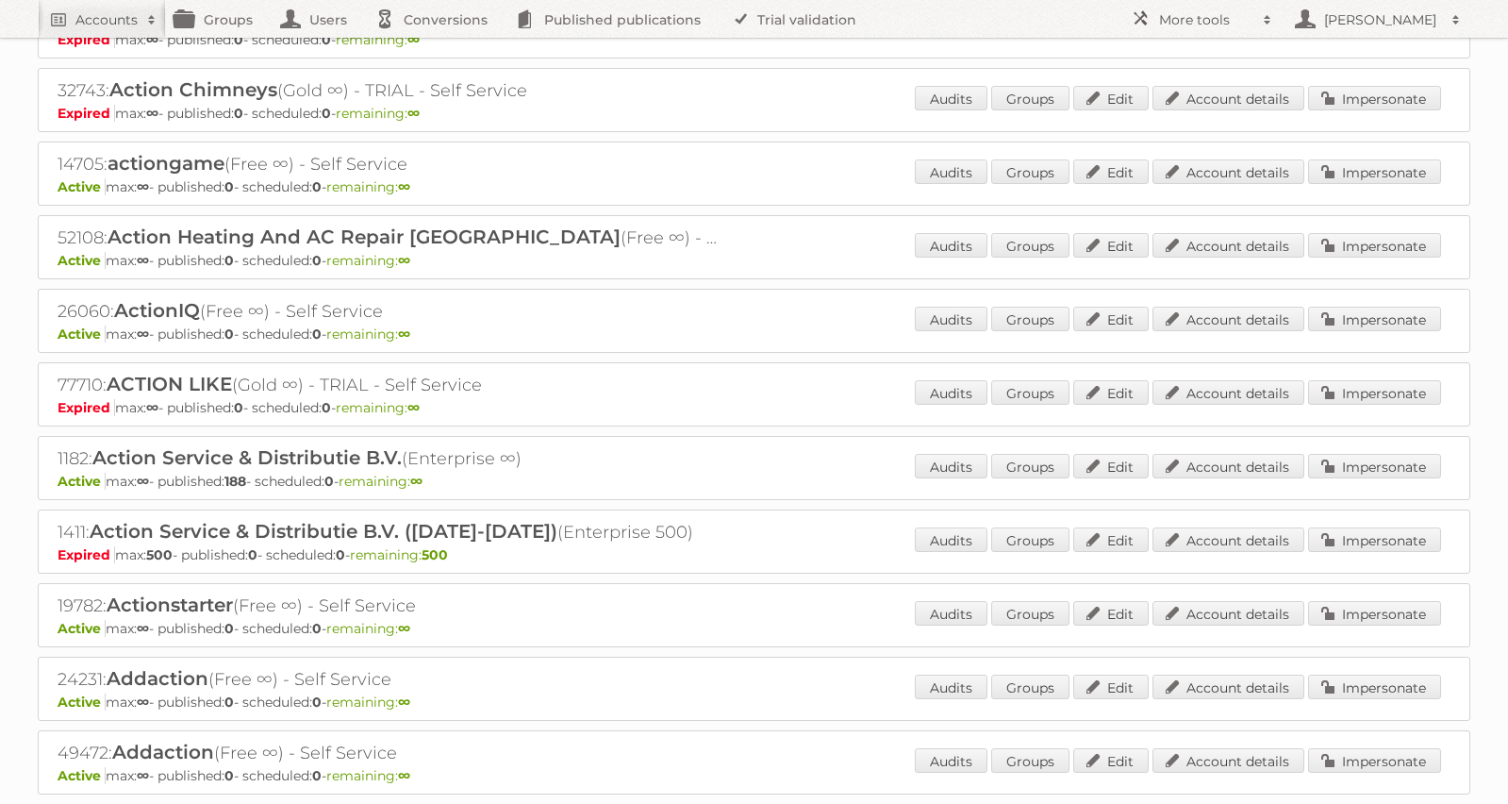
scroll to position [258, 0]
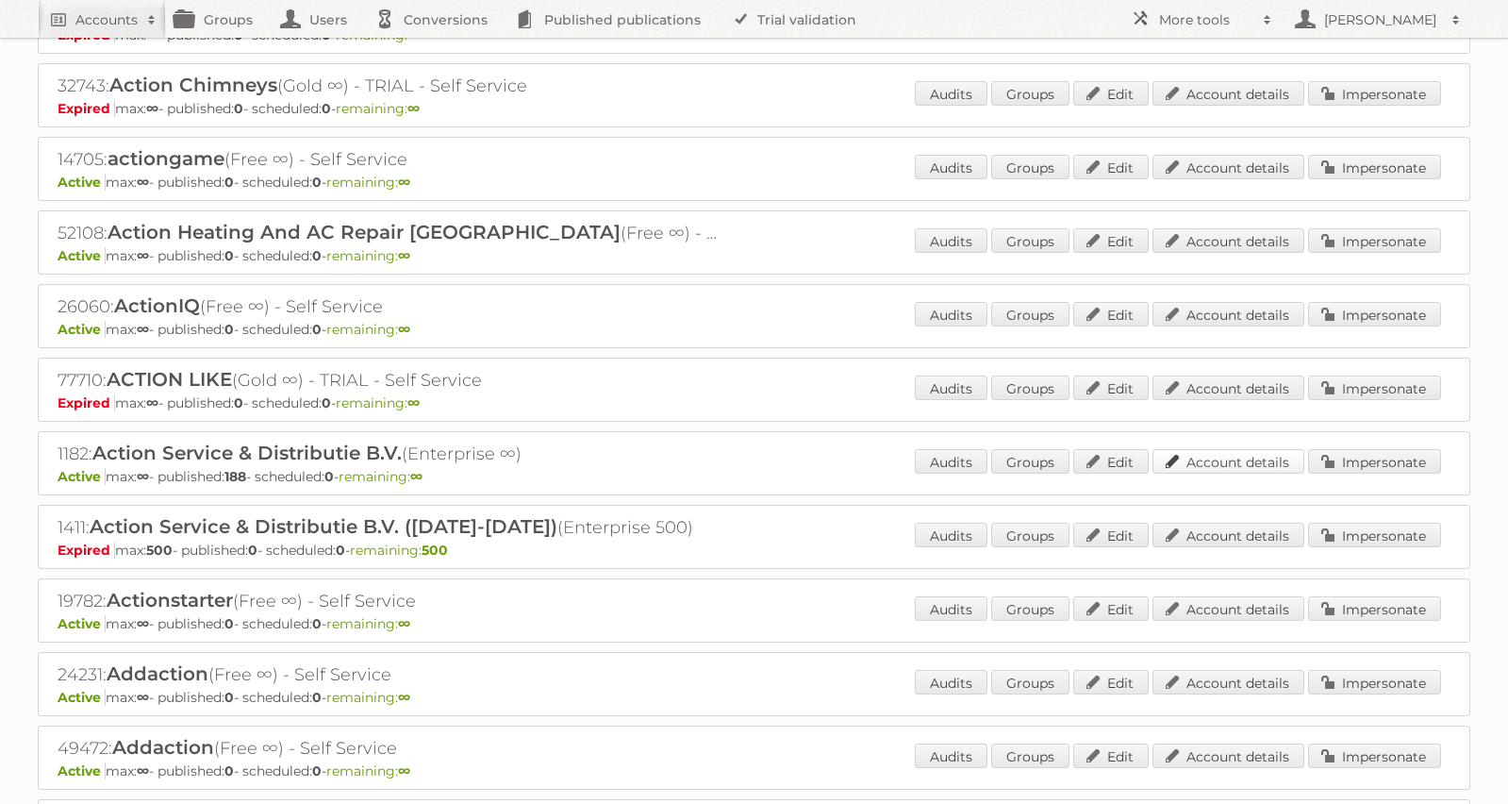
click at [1267, 471] on link "Account details" at bounding box center [1229, 461] width 152 height 25
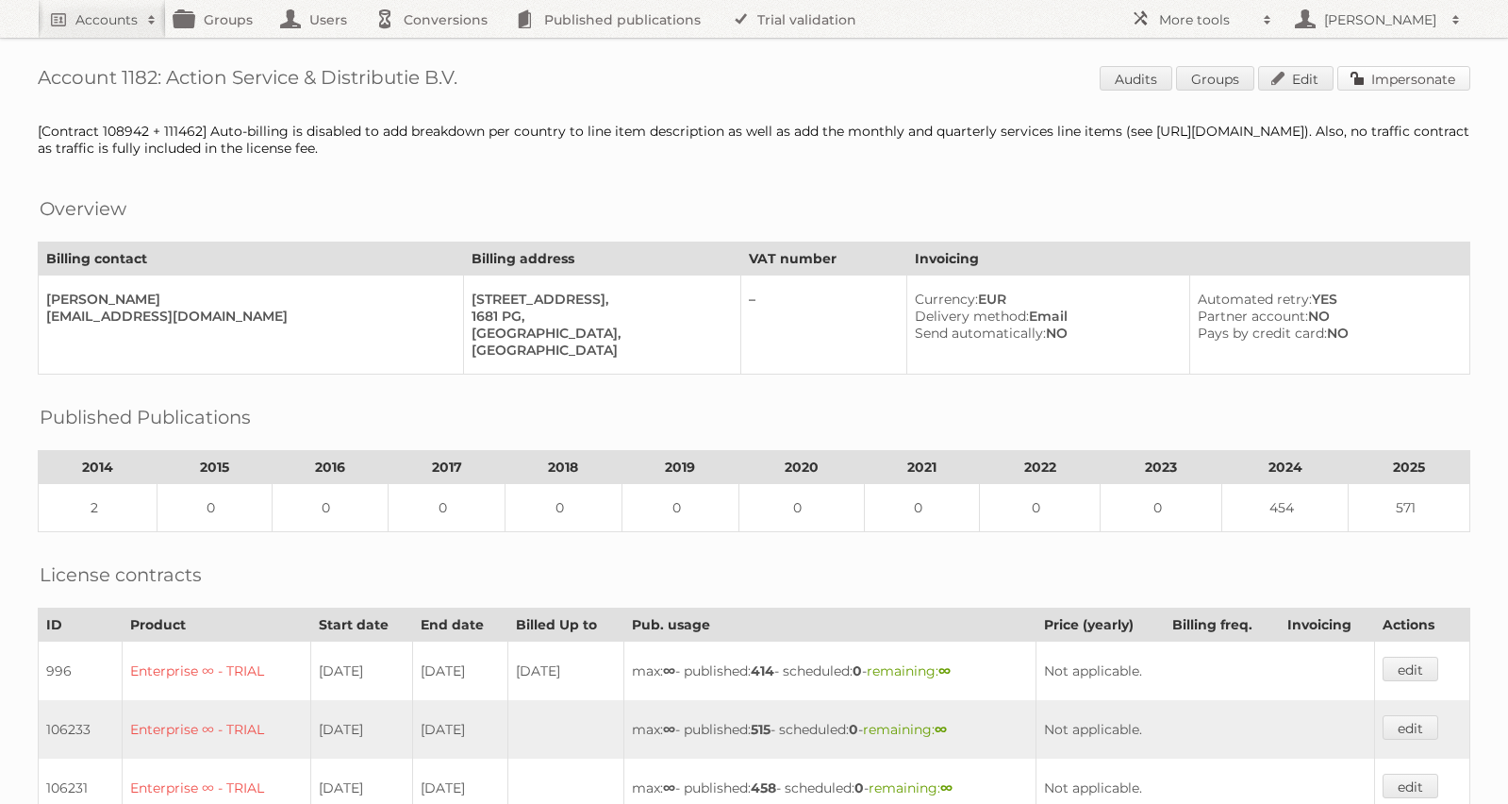
click at [1404, 71] on link "Impersonate" at bounding box center [1404, 78] width 133 height 25
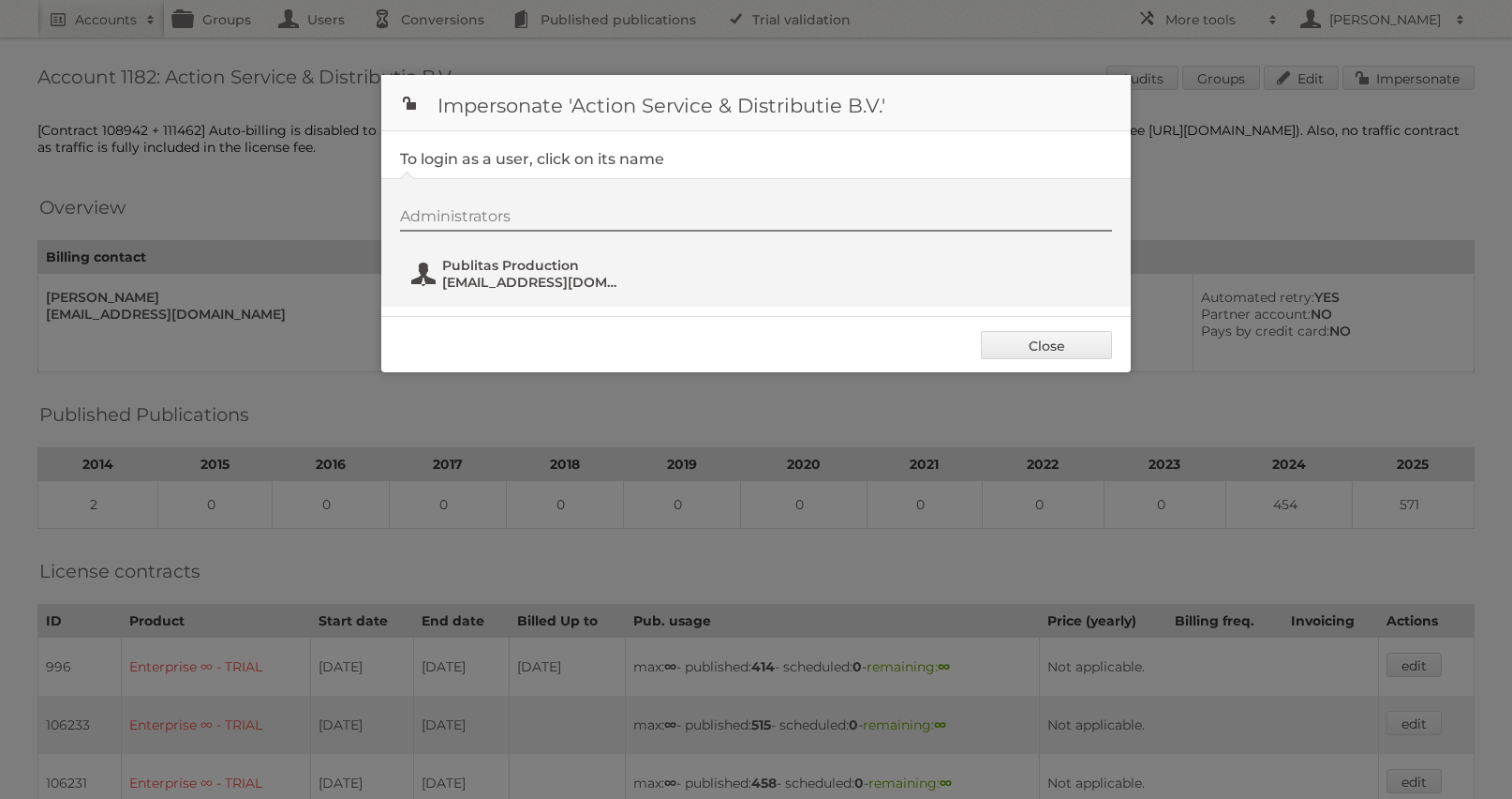
click at [517, 285] on span "[EMAIL_ADDRESS][DOMAIN_NAME]" at bounding box center [532, 281] width 182 height 17
